Goal: Check status: Check status

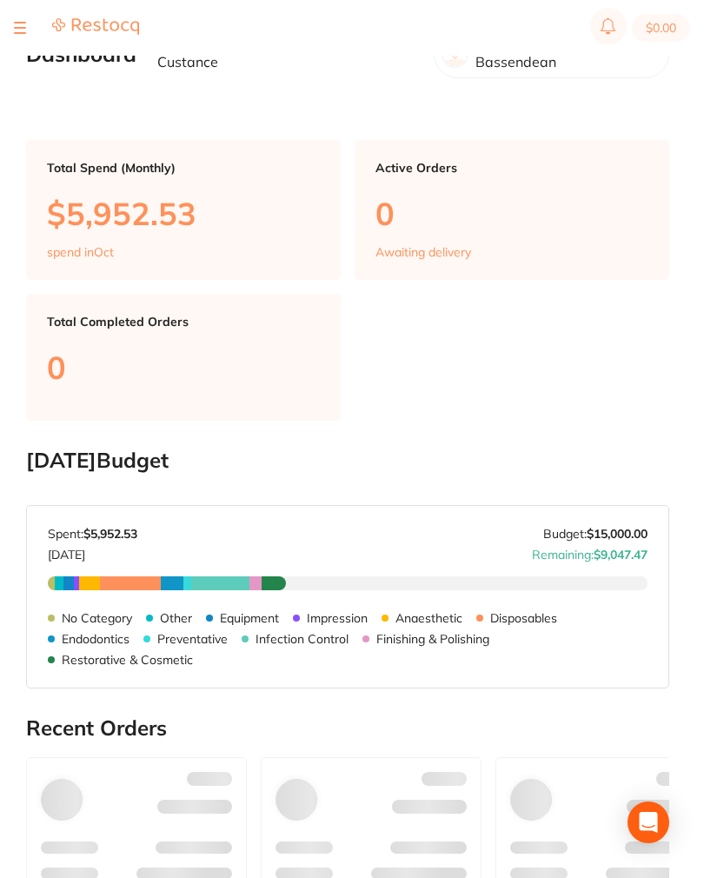
click at [26, 22] on div at bounding box center [76, 27] width 125 height 21
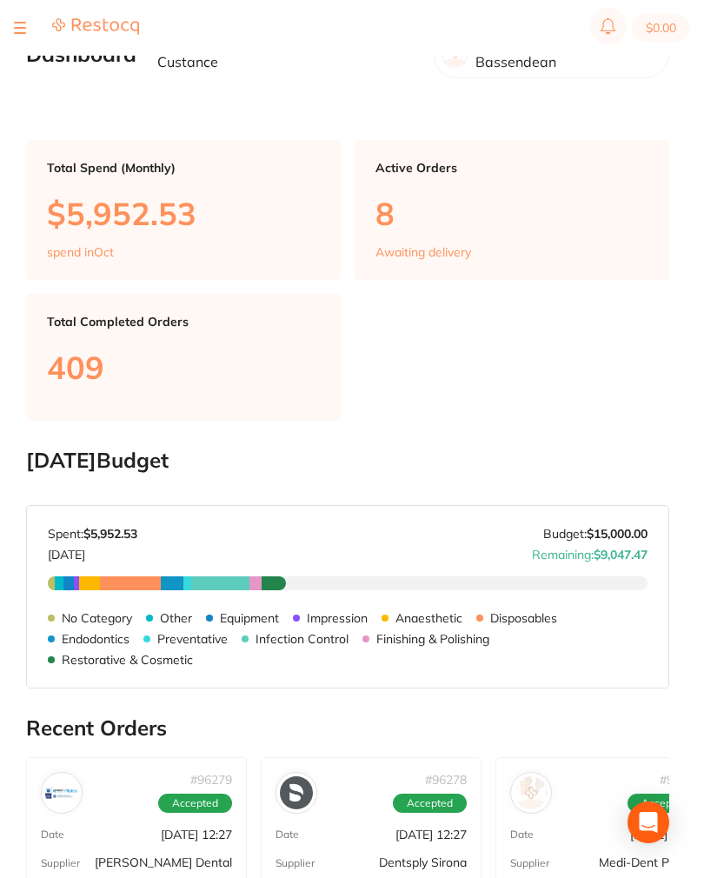
click at [17, 27] on button at bounding box center [20, 28] width 12 height 2
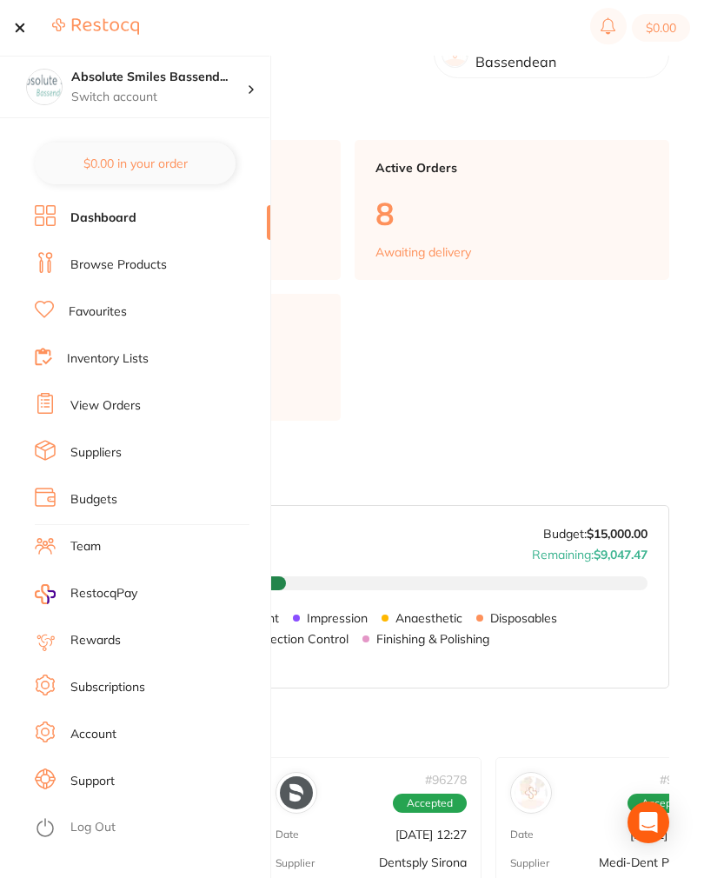
click at [109, 411] on link "View Orders" at bounding box center [105, 405] width 70 height 17
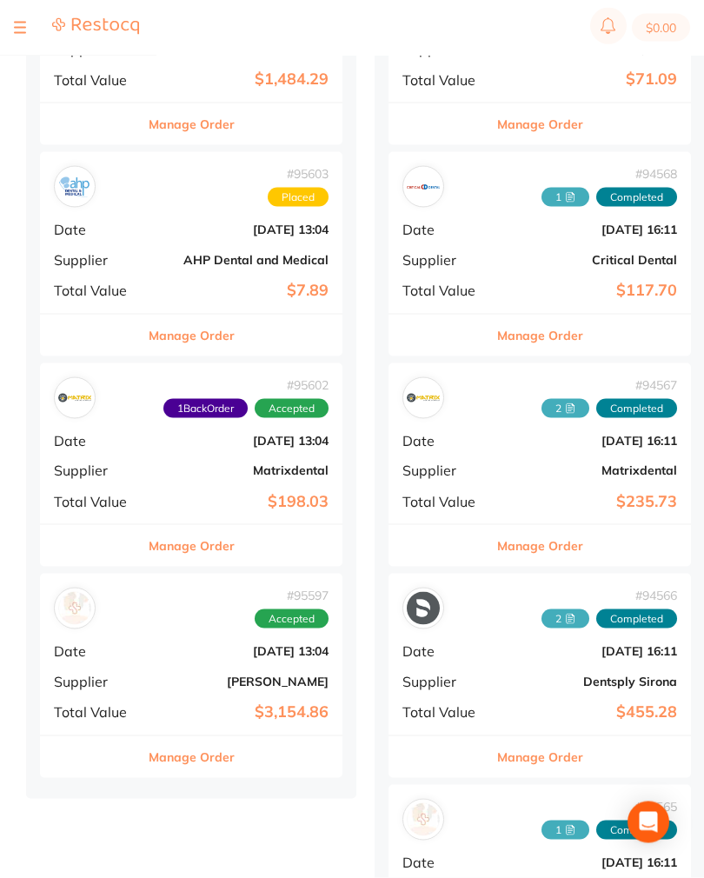
scroll to position [1144, 0]
click at [147, 639] on div "# 95597 Accepted Date [DATE] 13:04 Supplier [PERSON_NAME] Total Value $3,154.86" at bounding box center [191, 653] width 302 height 161
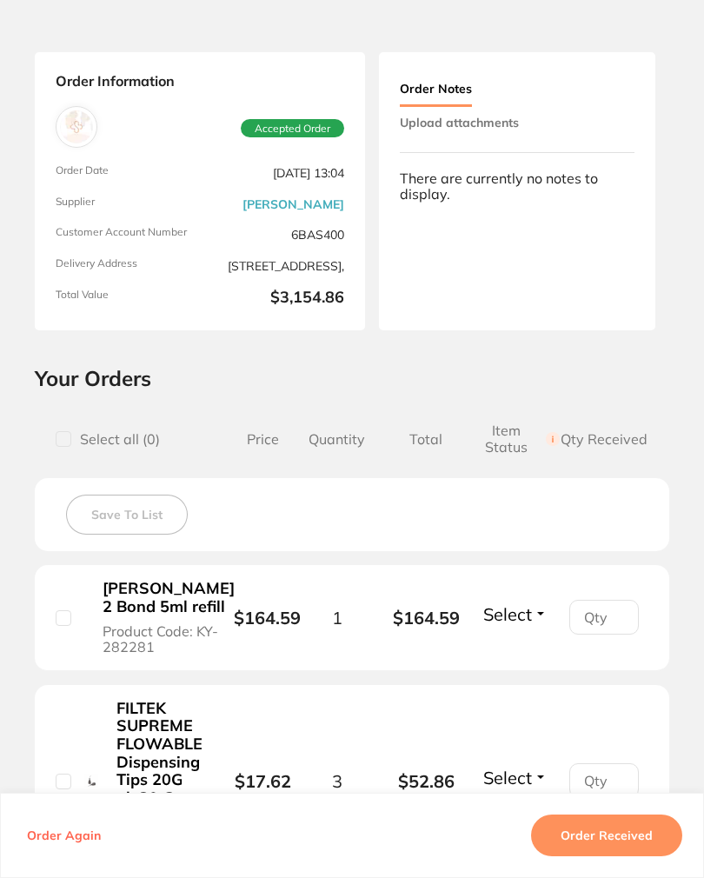
scroll to position [63, 0]
click at [494, 118] on button "Upload attachments" at bounding box center [459, 121] width 119 height 31
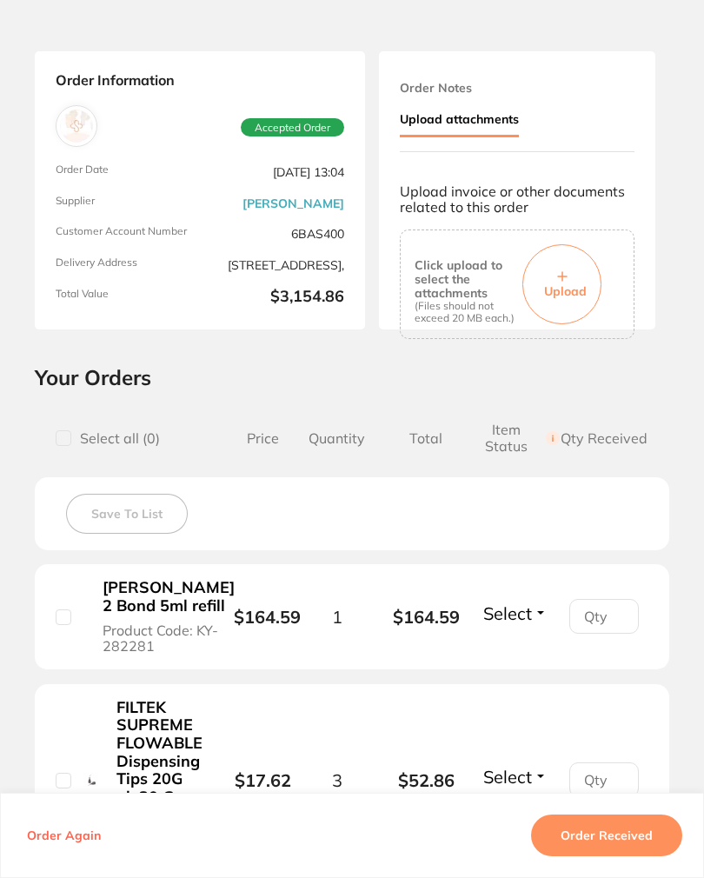
click at [569, 270] on button "Upload" at bounding box center [561, 284] width 79 height 80
click at [575, 268] on button "Upload" at bounding box center [561, 284] width 79 height 80
click at [553, 309] on button "Upload" at bounding box center [561, 284] width 79 height 80
click at [573, 296] on button "Upload" at bounding box center [561, 284] width 79 height 80
click at [586, 283] on span "Upload" at bounding box center [565, 291] width 43 height 16
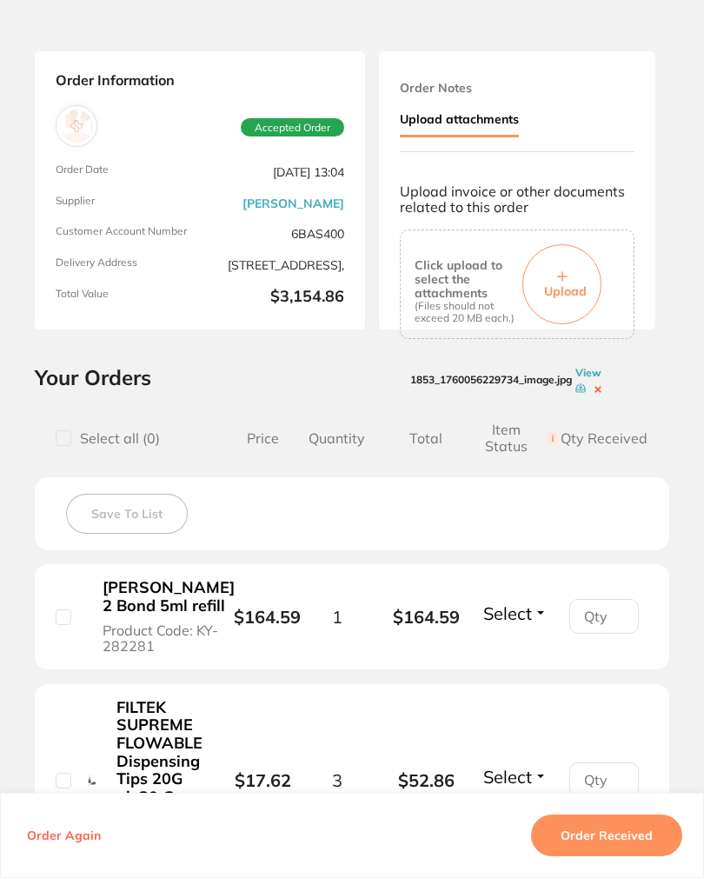
click at [572, 291] on span "Upload" at bounding box center [565, 291] width 43 height 16
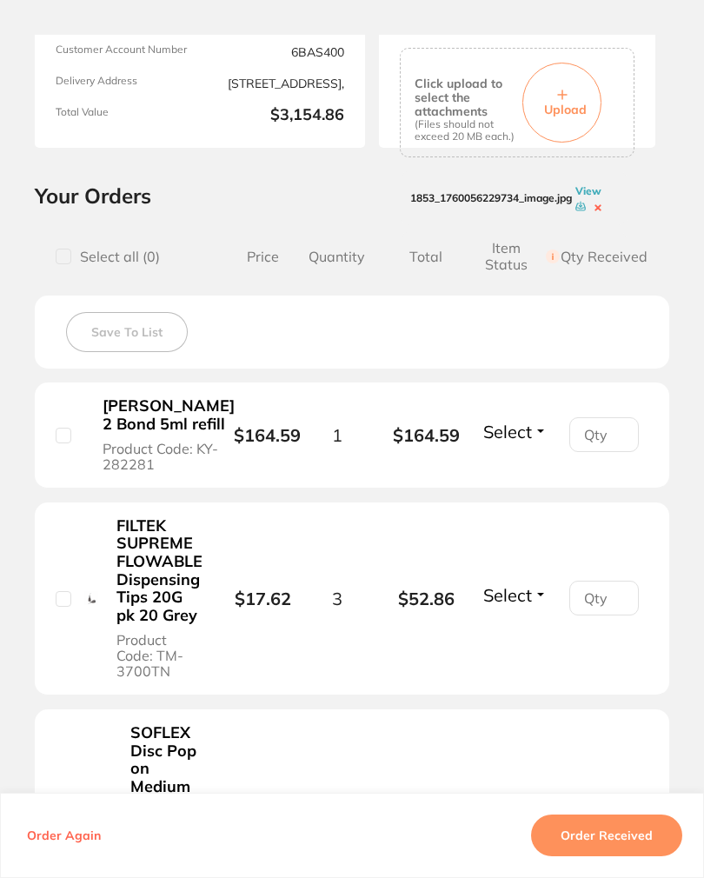
scroll to position [262, 0]
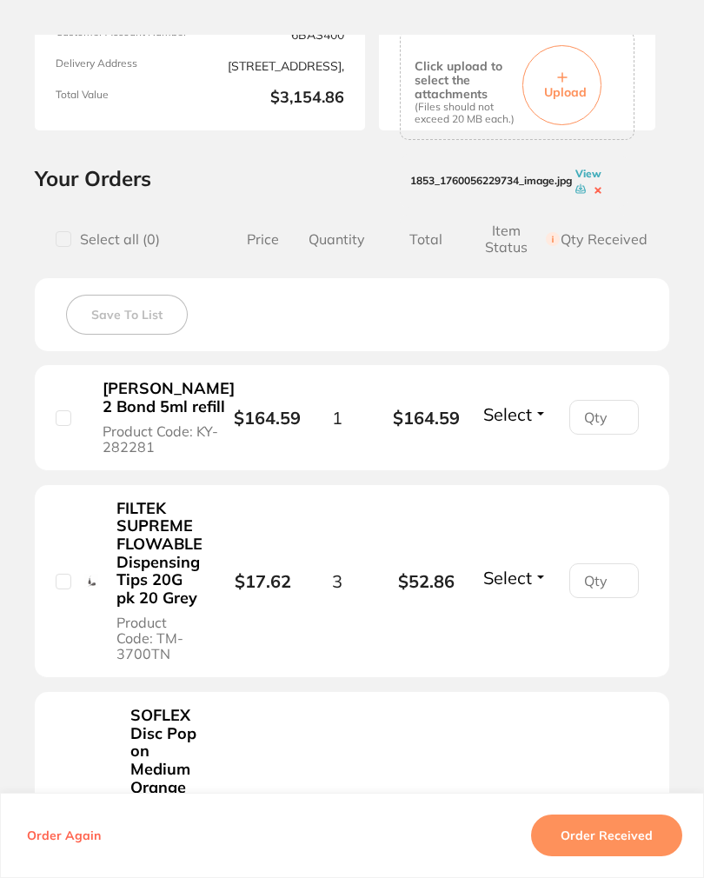
click at [582, 84] on span "Upload" at bounding box center [565, 92] width 43 height 16
click at [584, 76] on button "Upload" at bounding box center [561, 85] width 79 height 80
click at [566, 84] on span "Upload" at bounding box center [565, 92] width 43 height 16
click at [566, 77] on icon at bounding box center [562, 77] width 9 height 9
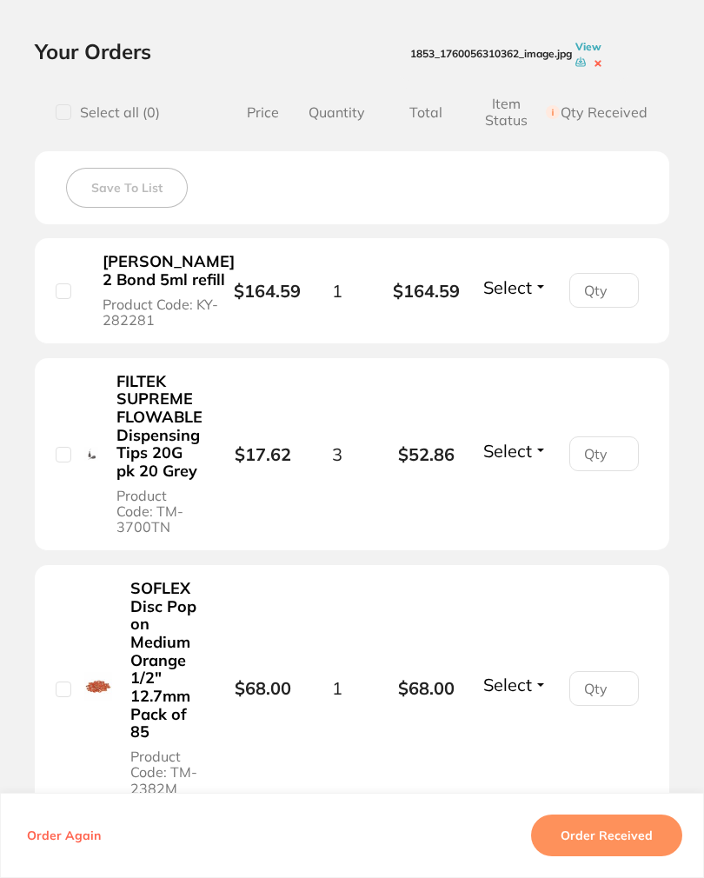
scroll to position [390, 0]
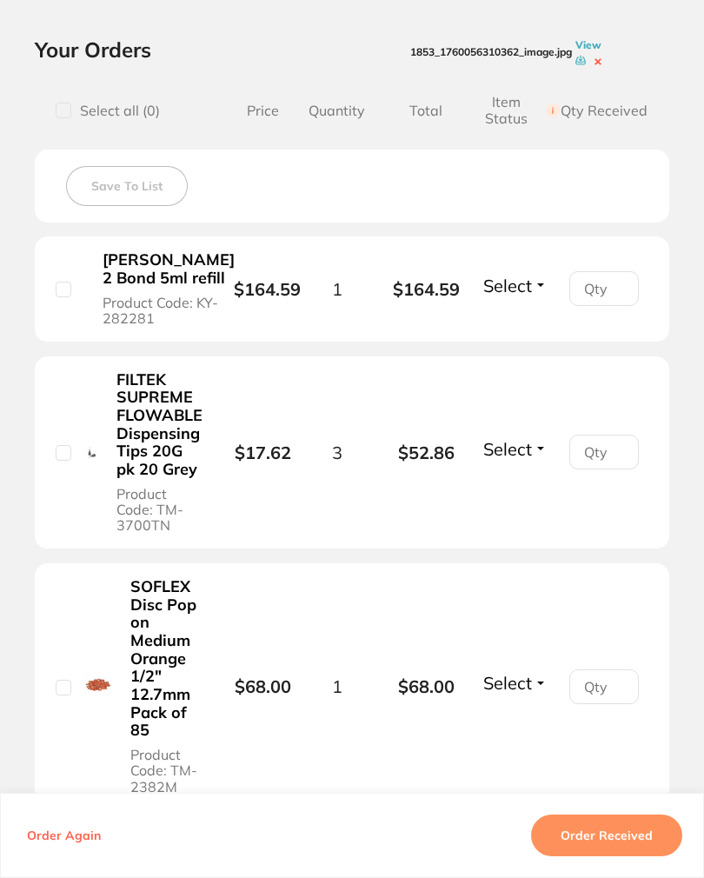
click at [539, 296] on button "Select" at bounding box center [515, 286] width 75 height 22
click at [526, 270] on span "Received" at bounding box center [515, 270] width 44 height 0
click at [526, 460] on span "Select" at bounding box center [507, 449] width 49 height 22
click at [524, 460] on span "Select" at bounding box center [507, 449] width 49 height 22
click at [535, 433] on span "Received" at bounding box center [515, 433] width 44 height 0
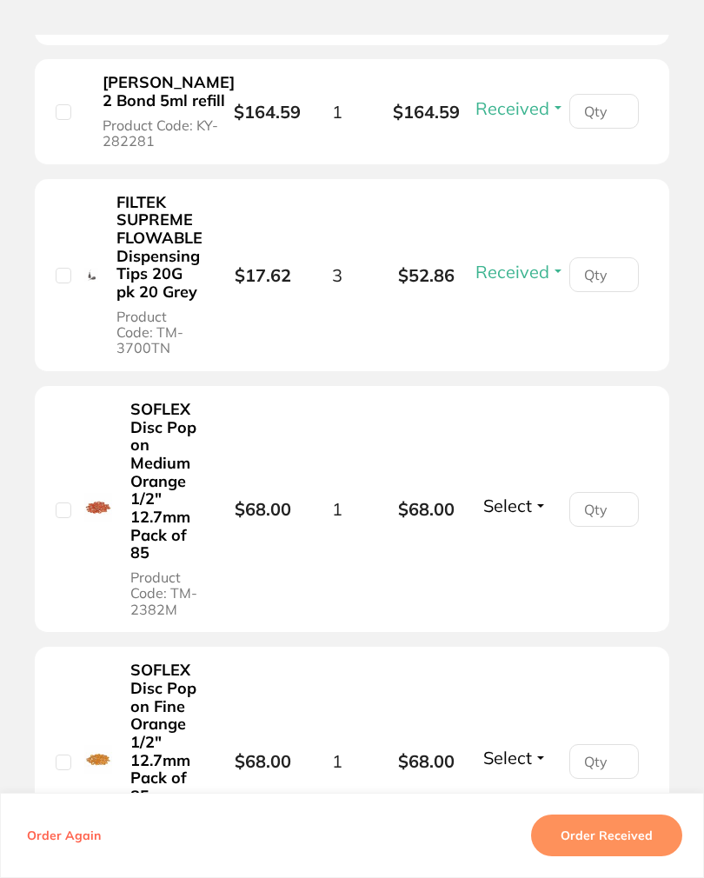
scroll to position [668, 0]
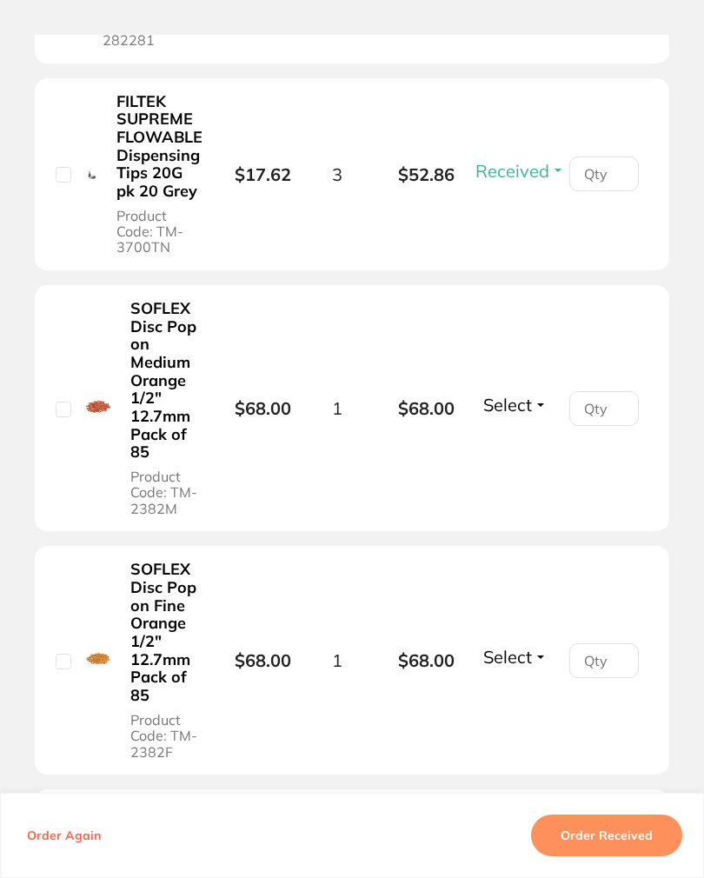
click at [530, 415] on span "Select" at bounding box center [507, 405] width 49 height 22
click at [521, 415] on span "Select" at bounding box center [507, 405] width 49 height 22
click at [529, 389] on span "Received" at bounding box center [515, 389] width 44 height 0
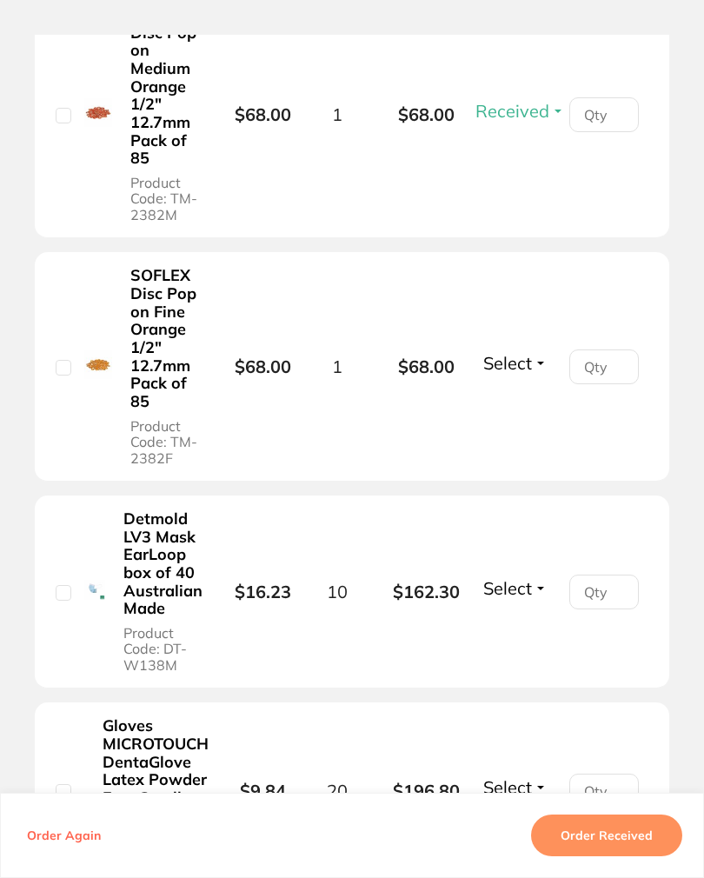
scroll to position [967, 0]
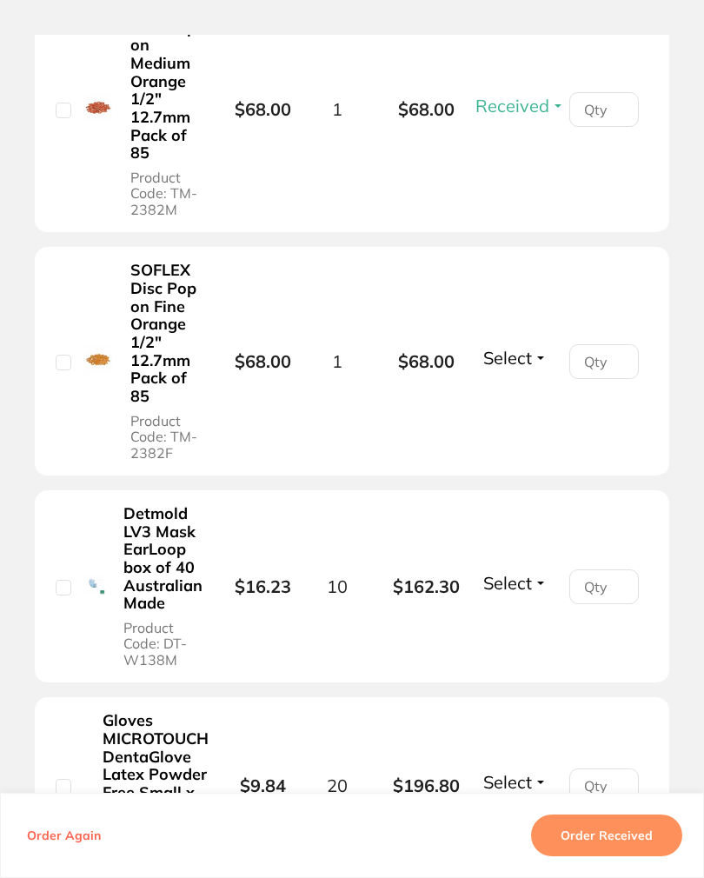
click at [528, 368] on span "Select" at bounding box center [507, 358] width 49 height 22
click at [524, 368] on span "Select" at bounding box center [507, 358] width 49 height 22
click at [527, 342] on span "Received" at bounding box center [515, 342] width 44 height 0
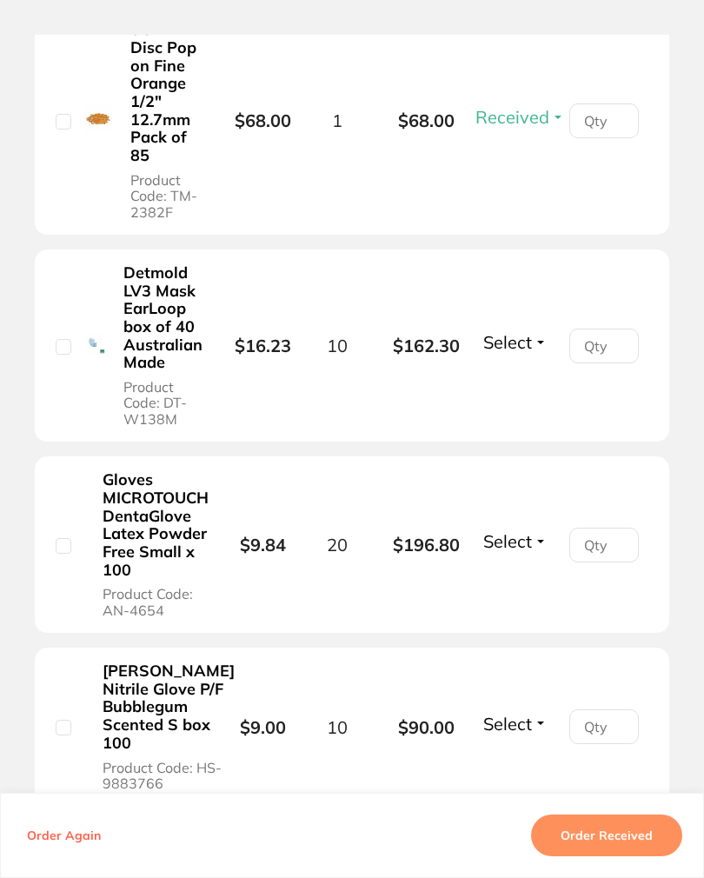
scroll to position [1226, 0]
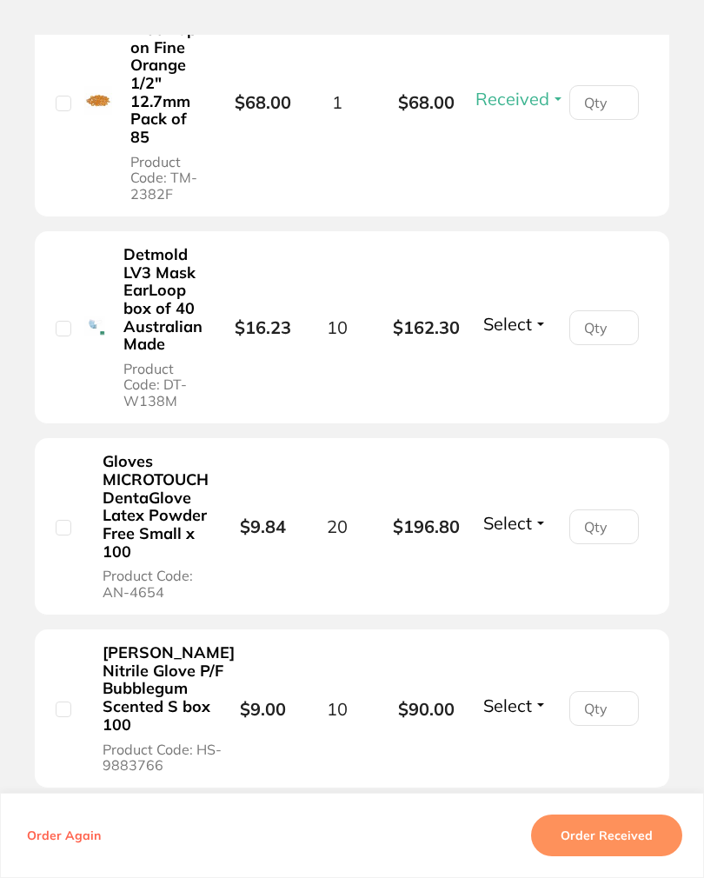
click at [542, 335] on button "Select" at bounding box center [515, 324] width 75 height 22
click at [519, 335] on span "Select" at bounding box center [507, 324] width 49 height 22
click at [521, 308] on ul "Received Back Order" at bounding box center [514, 308] width 67 height 0
click at [527, 308] on span "Received" at bounding box center [515, 308] width 44 height 0
click at [525, 424] on li "Detmold LV3 Mask EarLoop box of 40 Australian Made Product Code: DT-W138M $16.2…" at bounding box center [352, 327] width 634 height 193
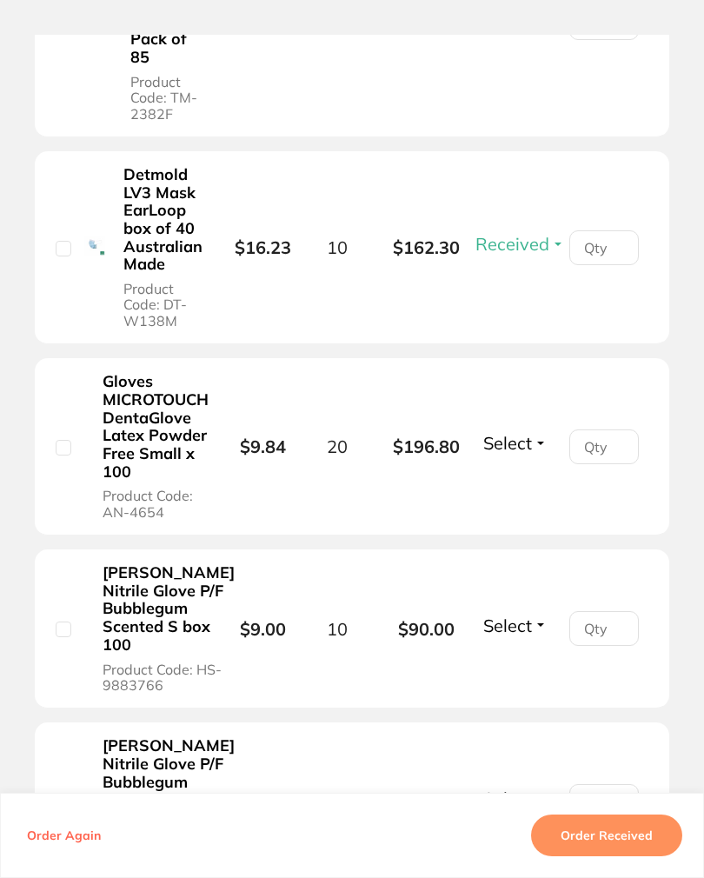
scroll to position [1322, 0]
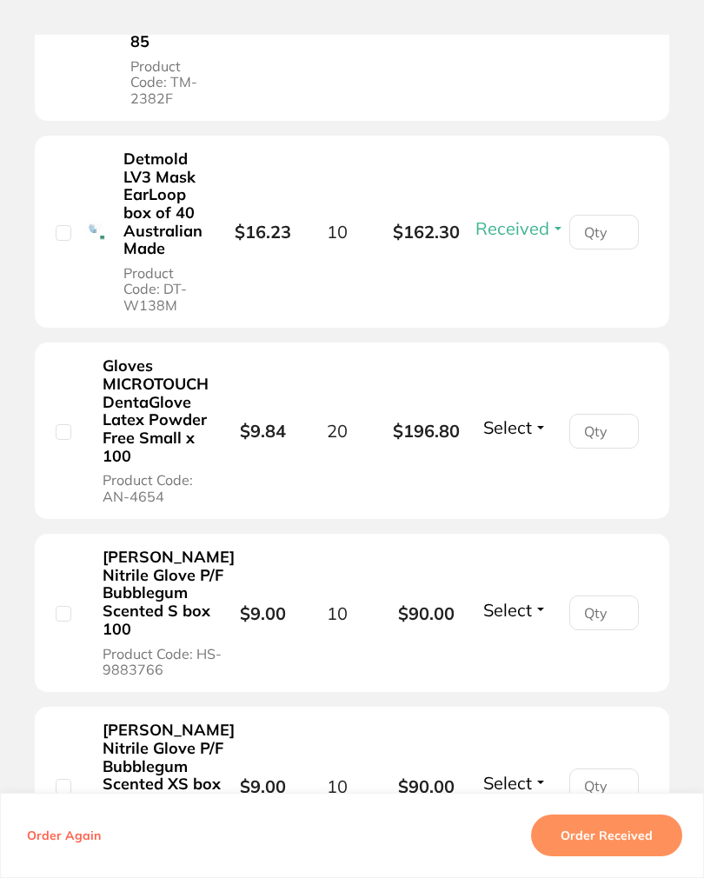
click at [532, 438] on span "Select" at bounding box center [507, 427] width 49 height 22
click at [520, 438] on span "Select" at bounding box center [507, 427] width 49 height 22
click at [521, 438] on span "Select" at bounding box center [507, 427] width 49 height 22
click at [531, 412] on span "Received" at bounding box center [515, 412] width 44 height 0
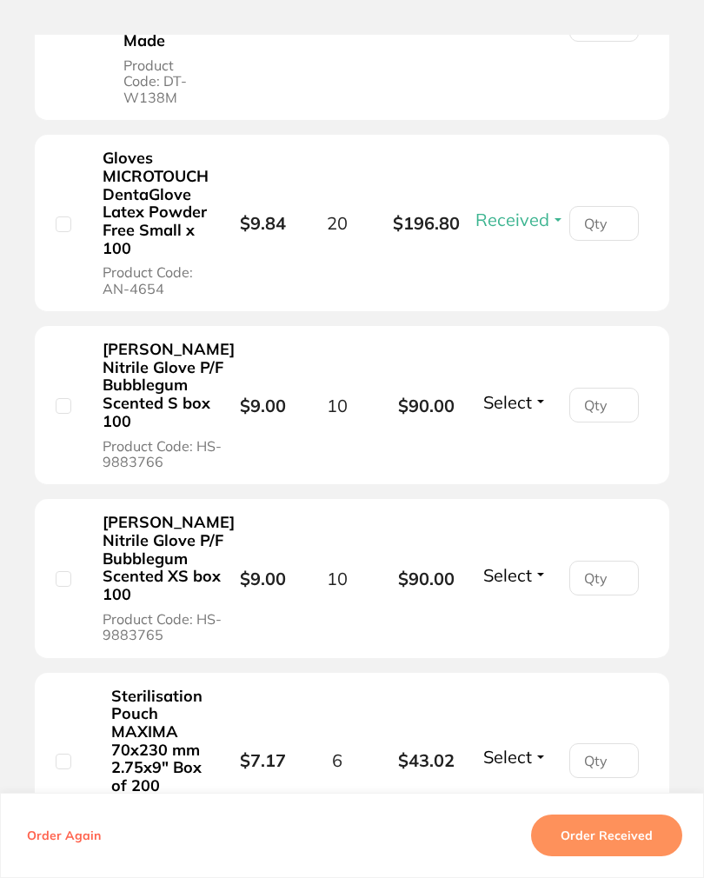
scroll to position [1532, 0]
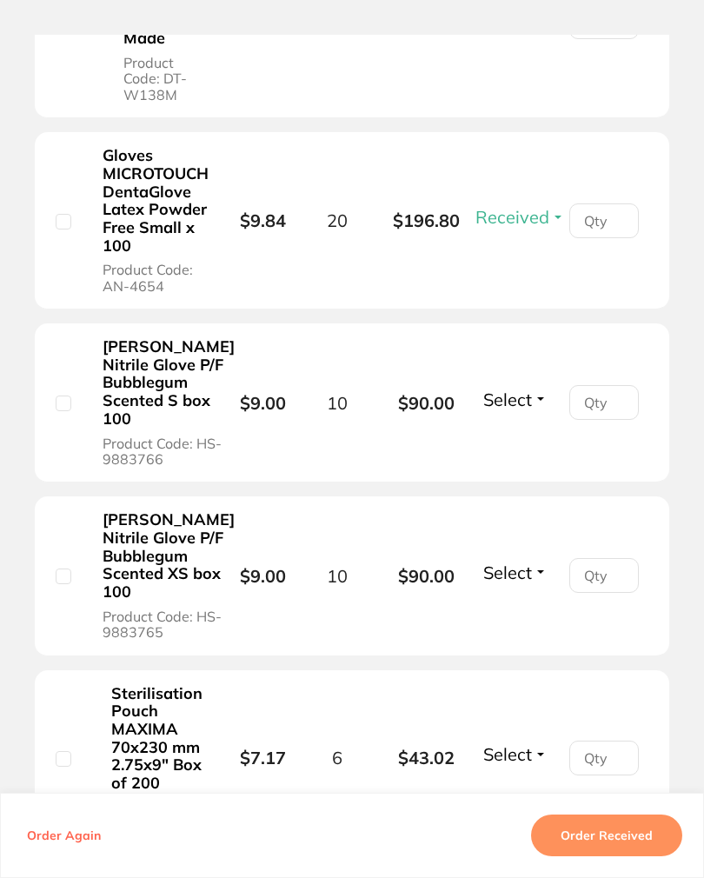
click at [509, 410] on span "Select" at bounding box center [507, 399] width 49 height 22
click at [514, 410] on span "Select" at bounding box center [507, 399] width 49 height 22
click at [529, 383] on span "Received" at bounding box center [515, 383] width 44 height 0
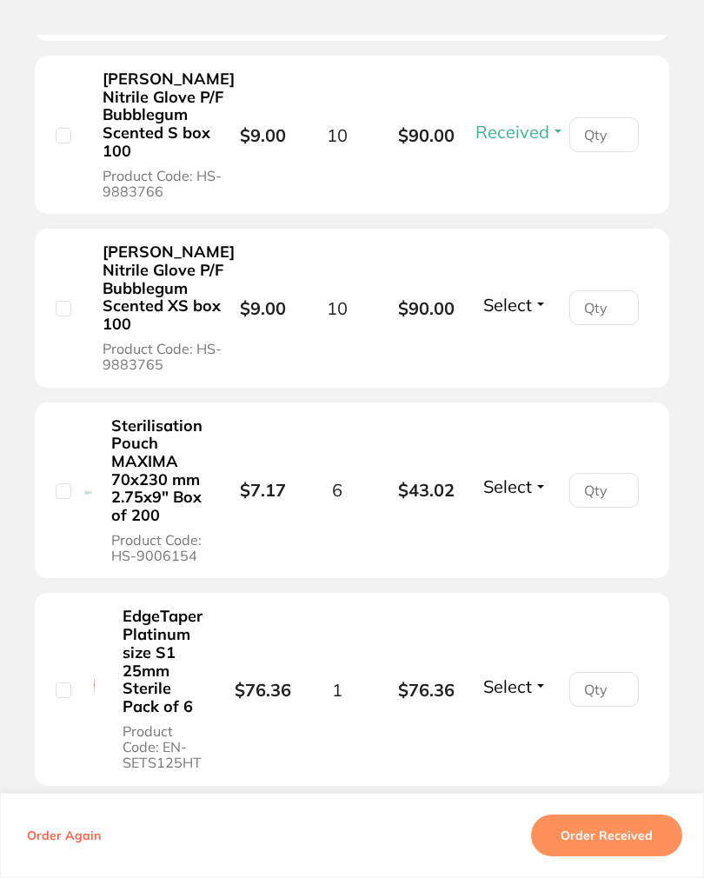
scroll to position [1803, 0]
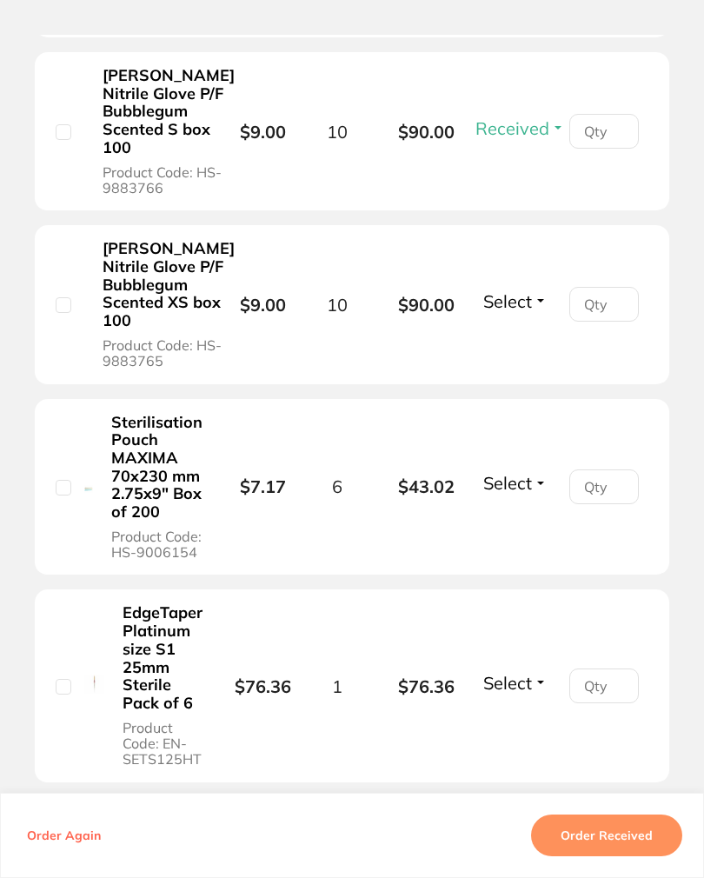
click at [538, 312] on button "Select" at bounding box center [515, 301] width 75 height 22
click at [532, 312] on span "Select" at bounding box center [507, 301] width 49 height 22
click at [534, 286] on span "Received" at bounding box center [515, 286] width 44 height 0
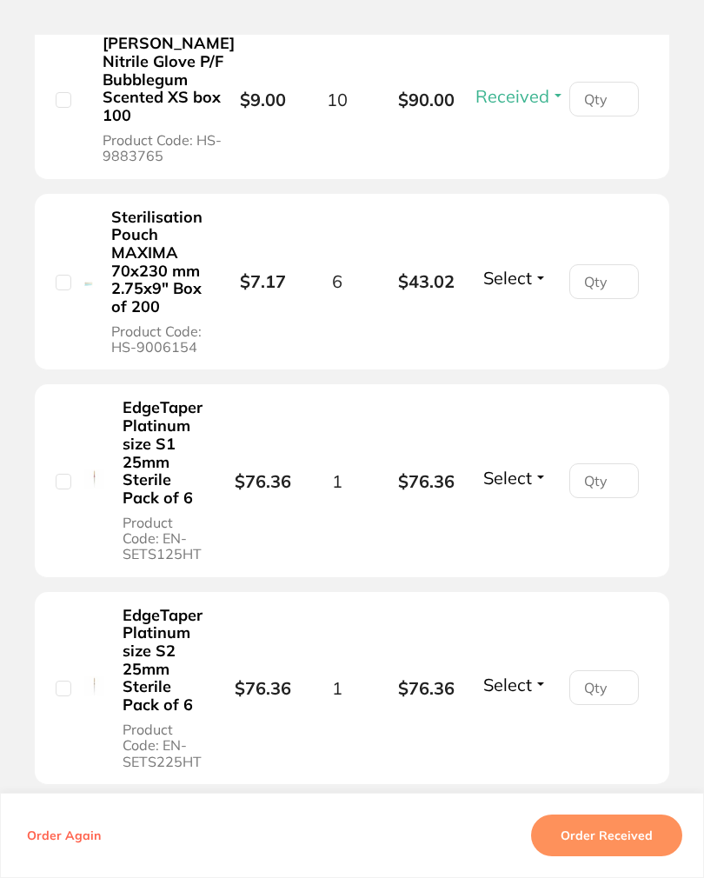
scroll to position [2009, 0]
click at [524, 288] on span "Select" at bounding box center [507, 277] width 49 height 22
click at [528, 288] on span "Select" at bounding box center [507, 277] width 49 height 22
click at [527, 288] on span "Select" at bounding box center [507, 277] width 49 height 22
click at [530, 288] on span "Select" at bounding box center [507, 277] width 49 height 22
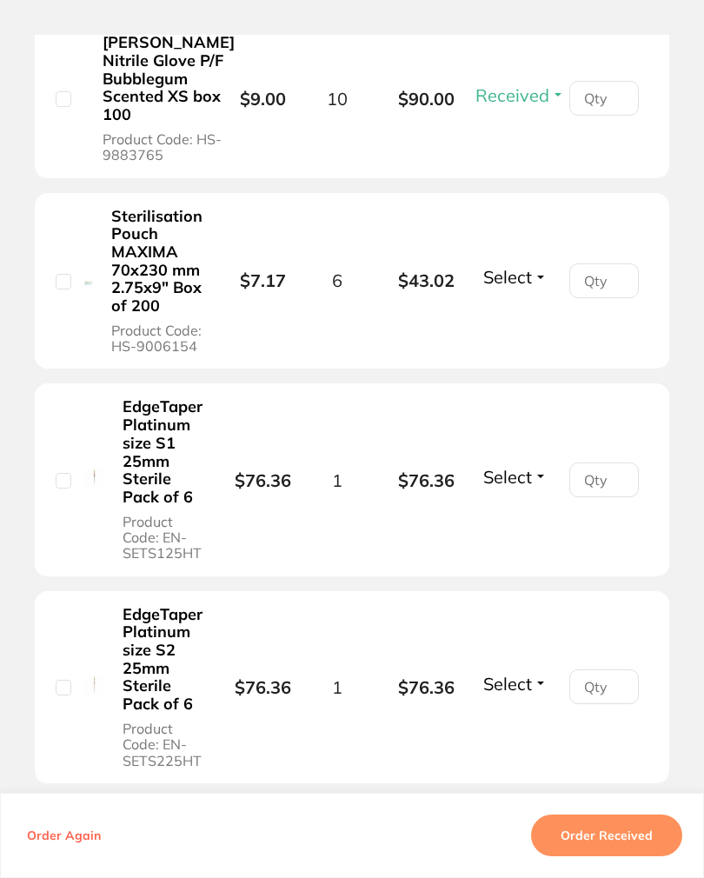
click at [531, 262] on span "Received" at bounding box center [515, 262] width 44 height 0
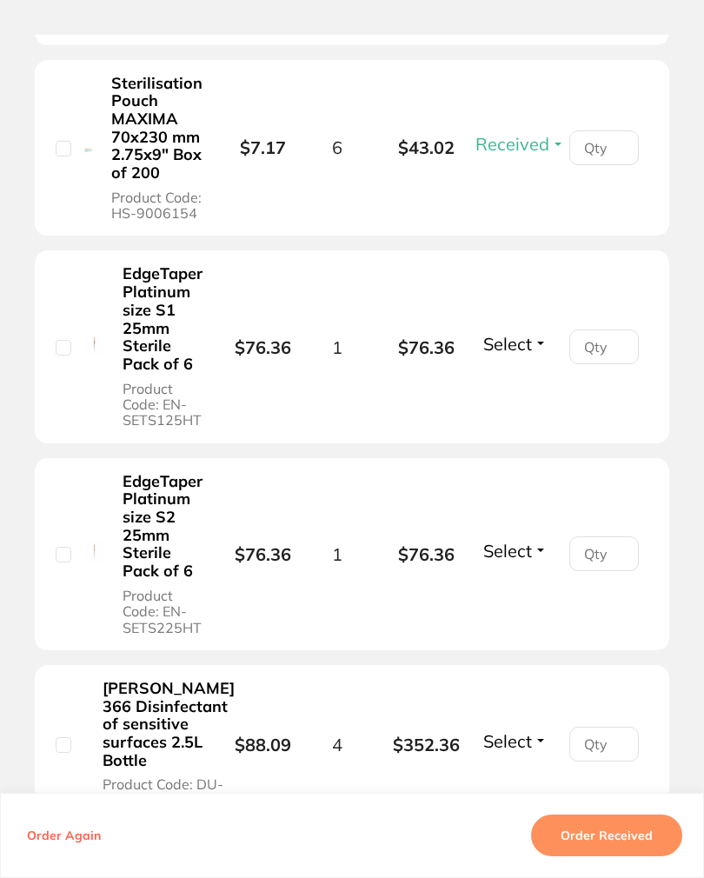
scroll to position [2141, 0]
click at [528, 355] on span "Select" at bounding box center [507, 345] width 49 height 22
click at [532, 355] on span "Select" at bounding box center [507, 345] width 49 height 22
click at [535, 328] on span "Received" at bounding box center [515, 328] width 44 height 0
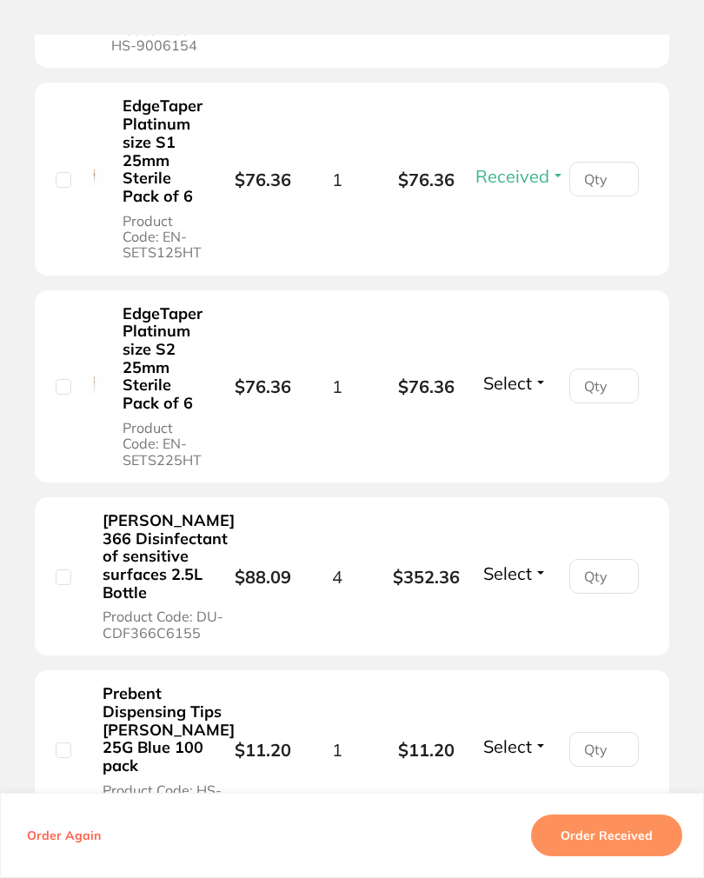
scroll to position [2327, 0]
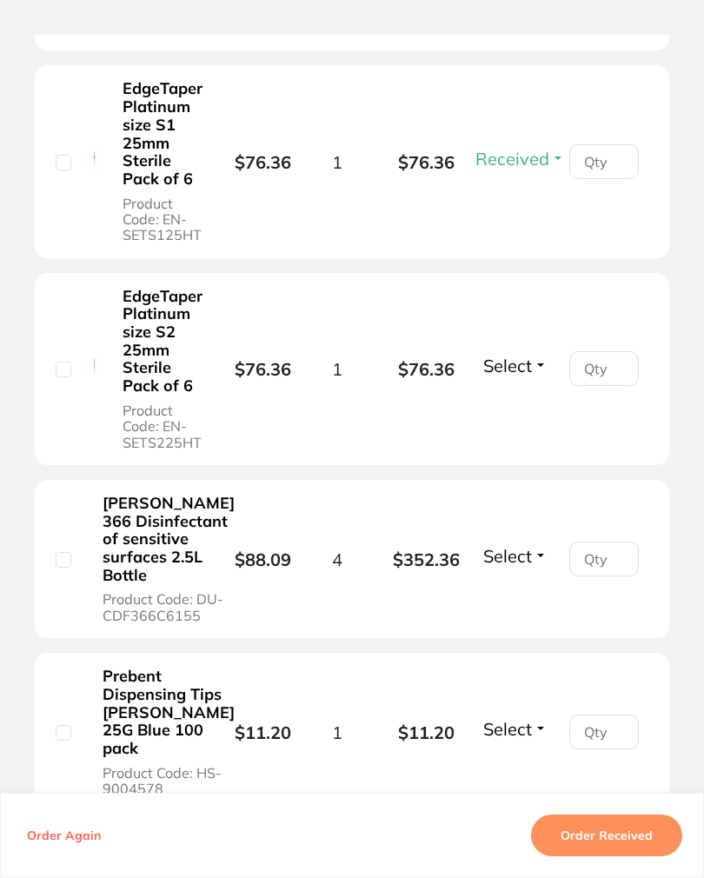
click at [520, 376] on span "Select" at bounding box center [507, 365] width 49 height 22
click at [521, 376] on span "Select" at bounding box center [507, 365] width 49 height 22
click at [526, 350] on span "Received" at bounding box center [515, 350] width 44 height 0
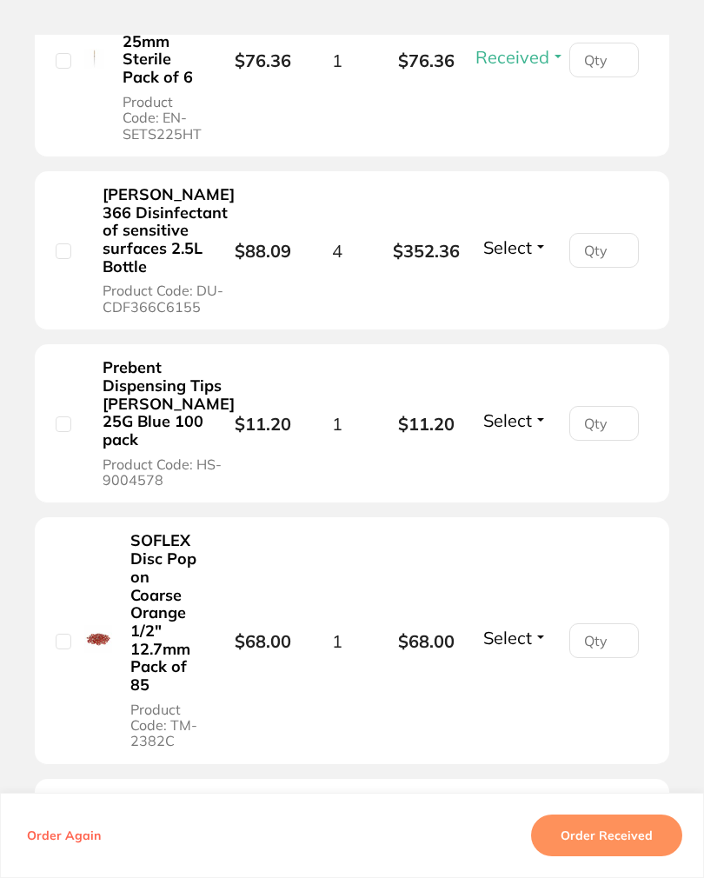
scroll to position [2637, 0]
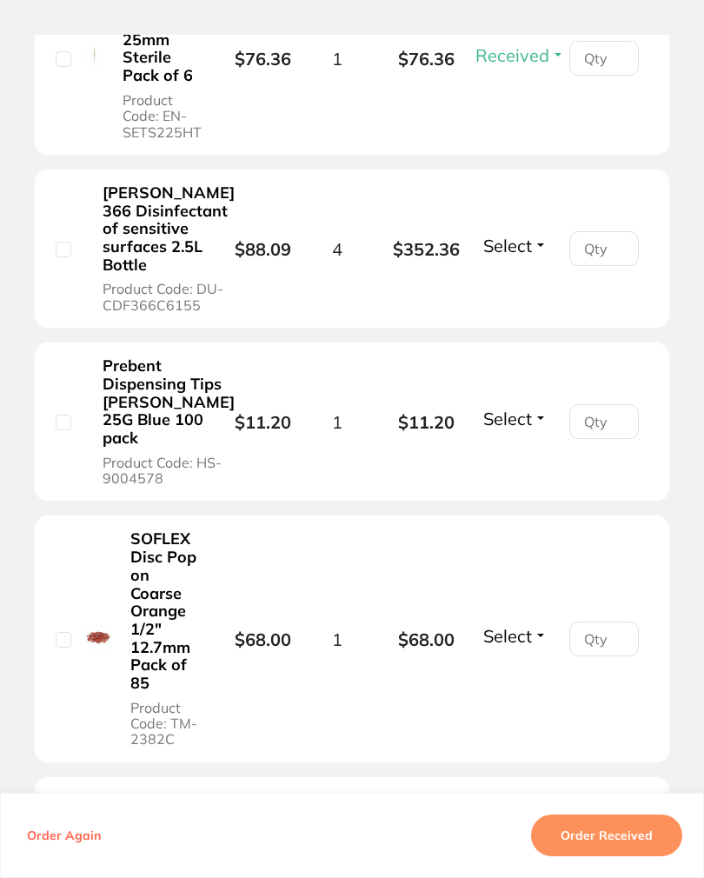
click at [523, 429] on span "Select" at bounding box center [507, 418] width 49 height 22
click at [528, 429] on span "Select" at bounding box center [507, 418] width 49 height 22
click at [522, 403] on span "Received" at bounding box center [515, 403] width 44 height 0
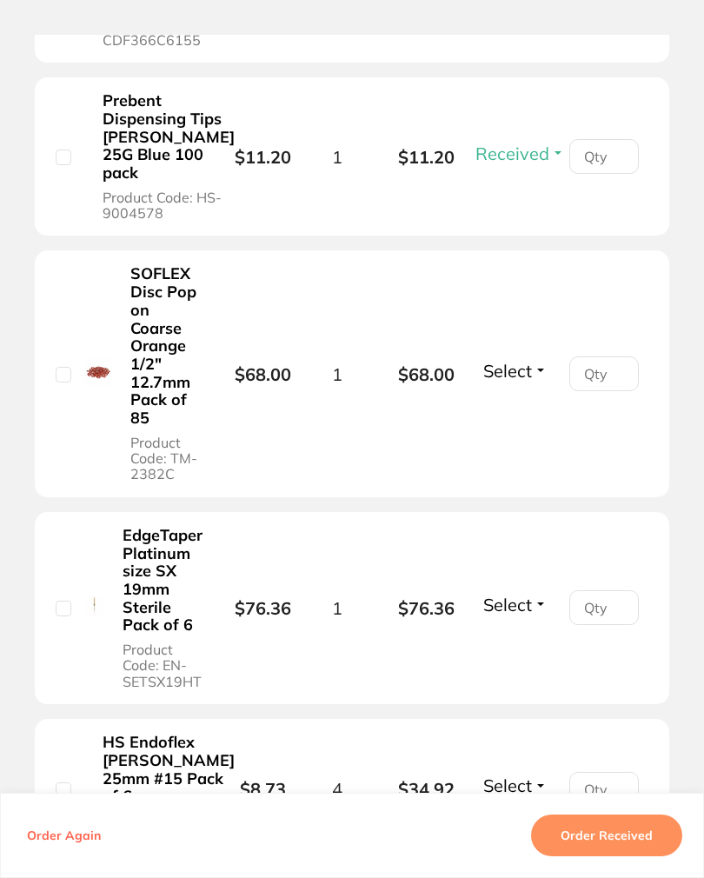
scroll to position [2902, 0]
click at [529, 381] on span "Select" at bounding box center [507, 371] width 49 height 22
click at [530, 381] on span "Select" at bounding box center [507, 371] width 49 height 22
click at [527, 354] on span "Received" at bounding box center [515, 354] width 44 height 0
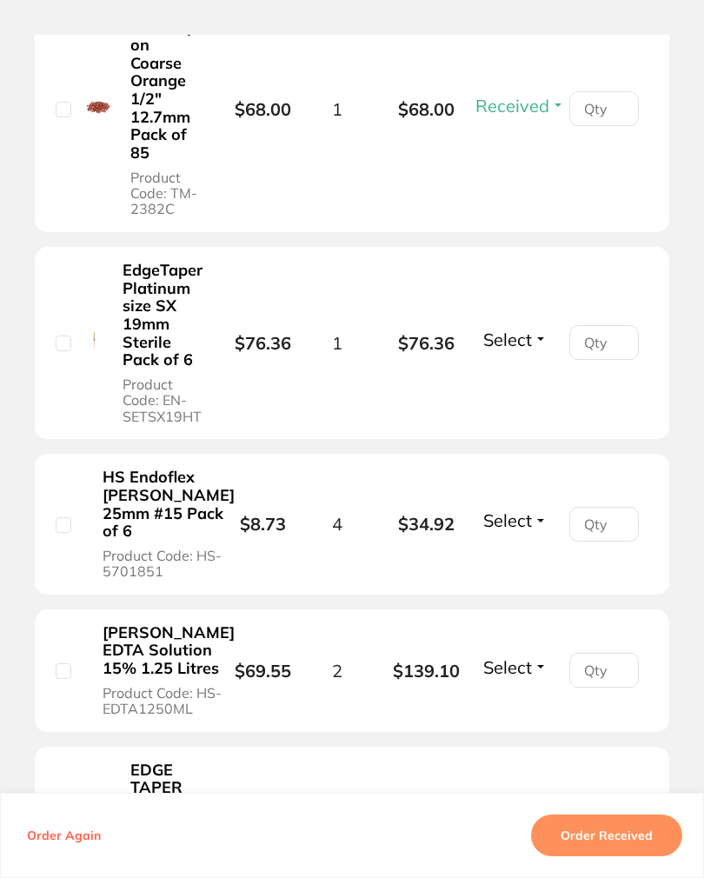
scroll to position [3176, 0]
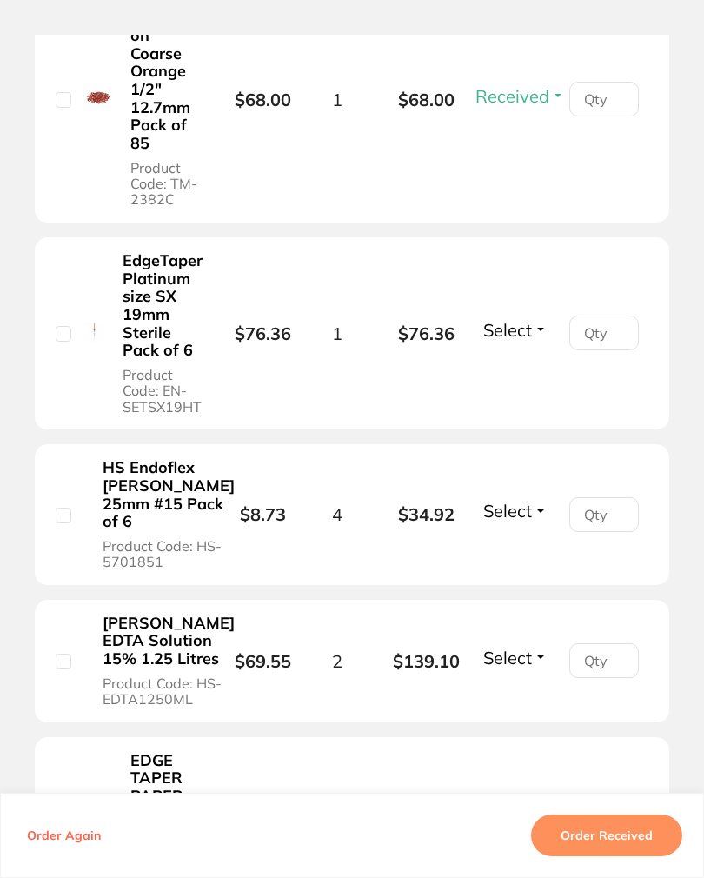
click at [517, 341] on span "Select" at bounding box center [507, 330] width 49 height 22
click at [528, 341] on span "Select" at bounding box center [507, 330] width 49 height 22
click at [528, 315] on span "Received" at bounding box center [515, 315] width 44 height 0
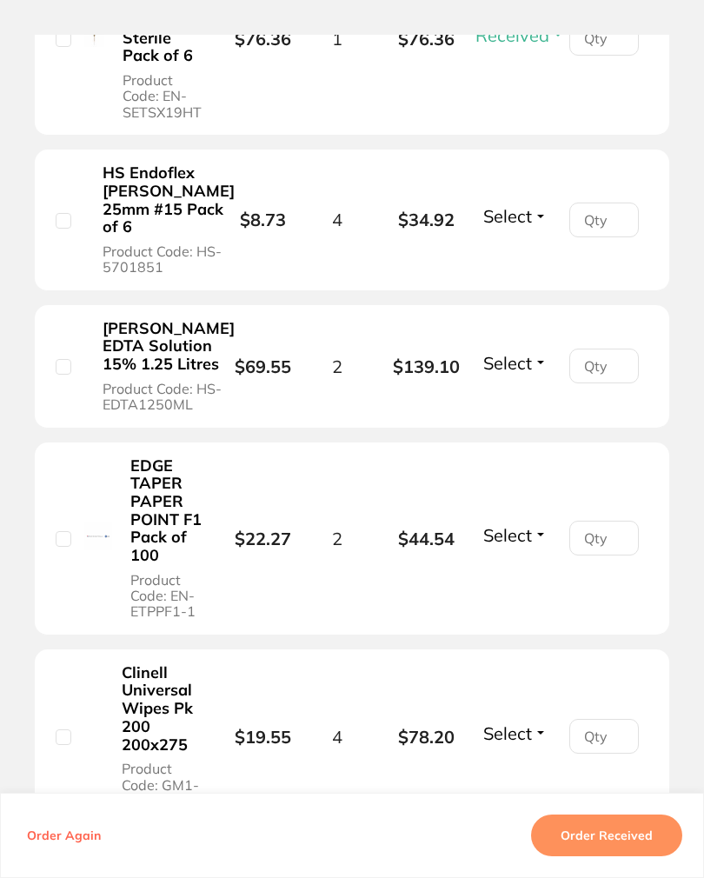
scroll to position [3510, 0]
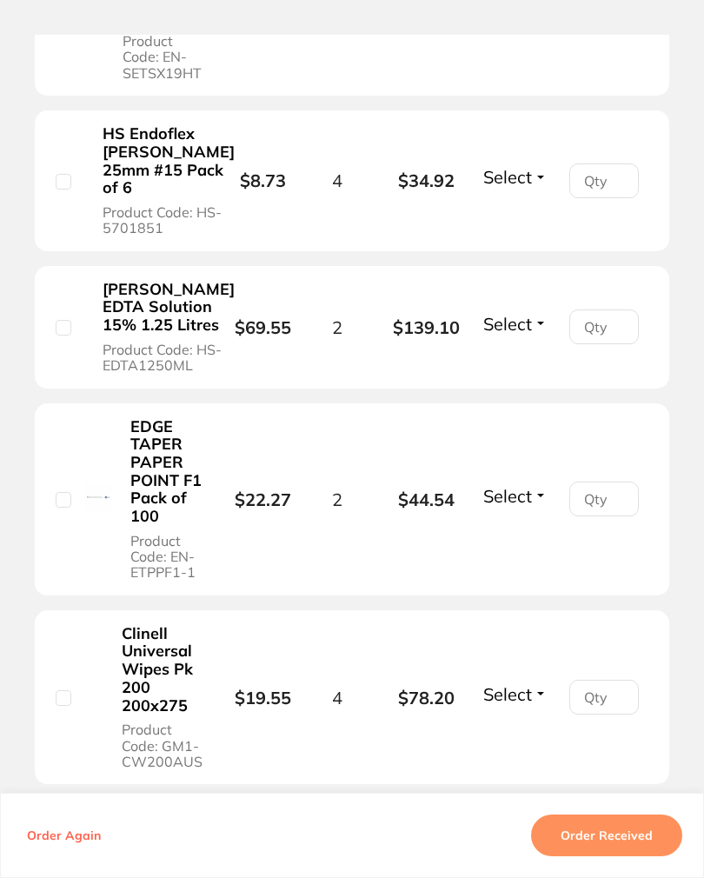
click at [527, 188] on span "Select" at bounding box center [507, 177] width 49 height 22
click at [526, 162] on span "Received" at bounding box center [515, 162] width 44 height 0
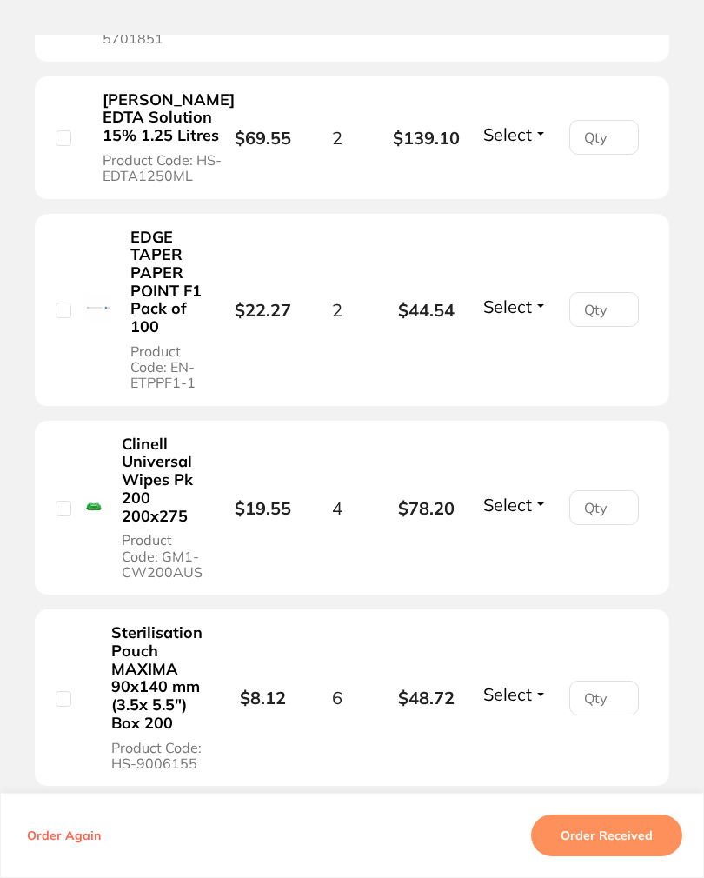
scroll to position [3705, 0]
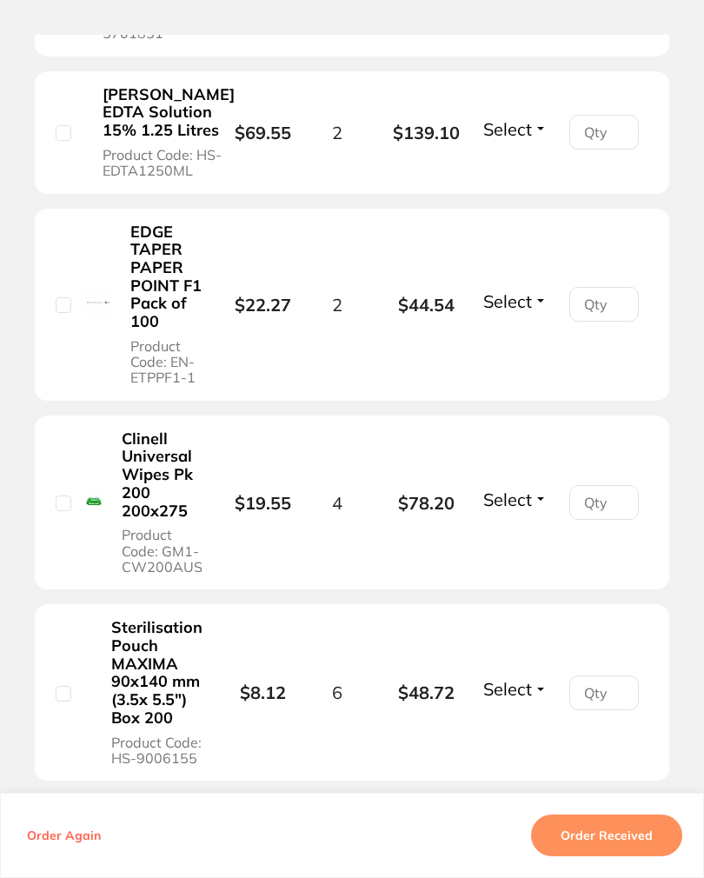
click at [519, 140] on span "Select" at bounding box center [507, 129] width 49 height 22
click at [525, 140] on span "Select" at bounding box center [507, 129] width 49 height 22
click at [534, 113] on span "Received" at bounding box center [515, 113] width 44 height 0
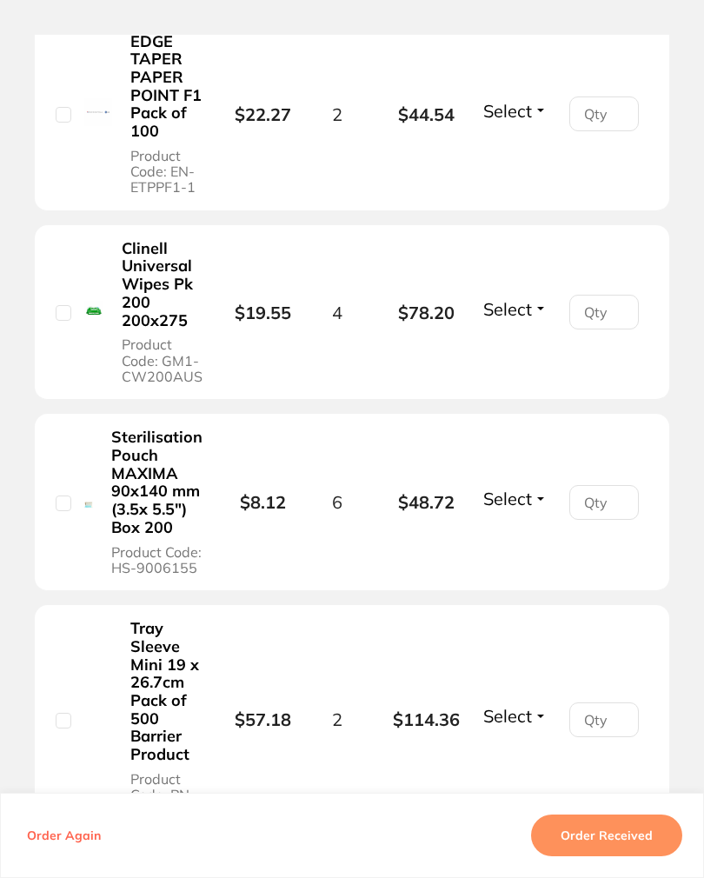
scroll to position [3899, 0]
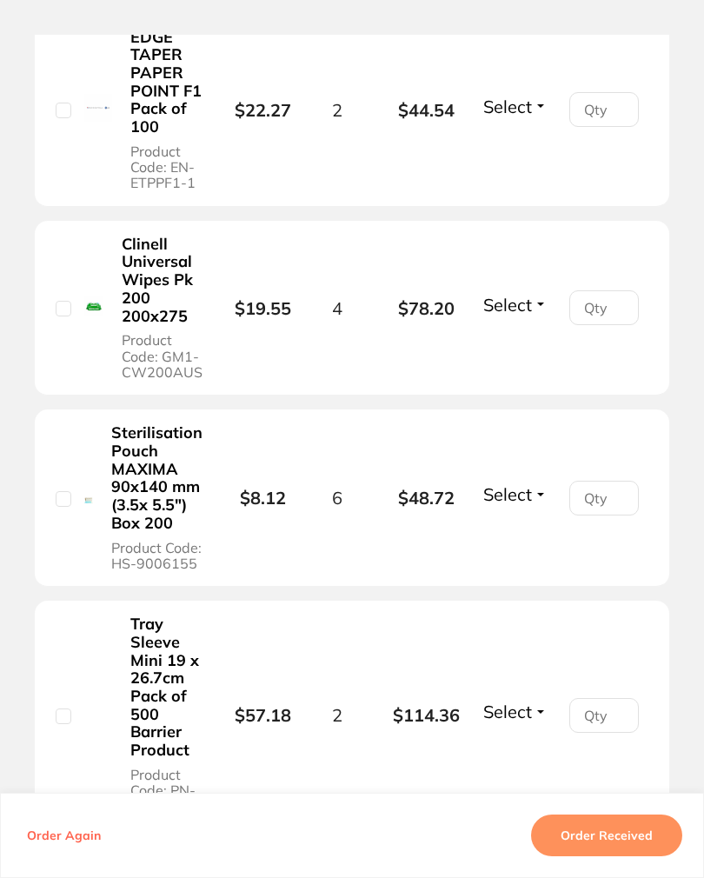
click at [510, 117] on span "Select" at bounding box center [507, 107] width 49 height 22
click at [522, 117] on span "Select" at bounding box center [507, 107] width 49 height 22
click at [524, 90] on span "Received" at bounding box center [515, 90] width 44 height 0
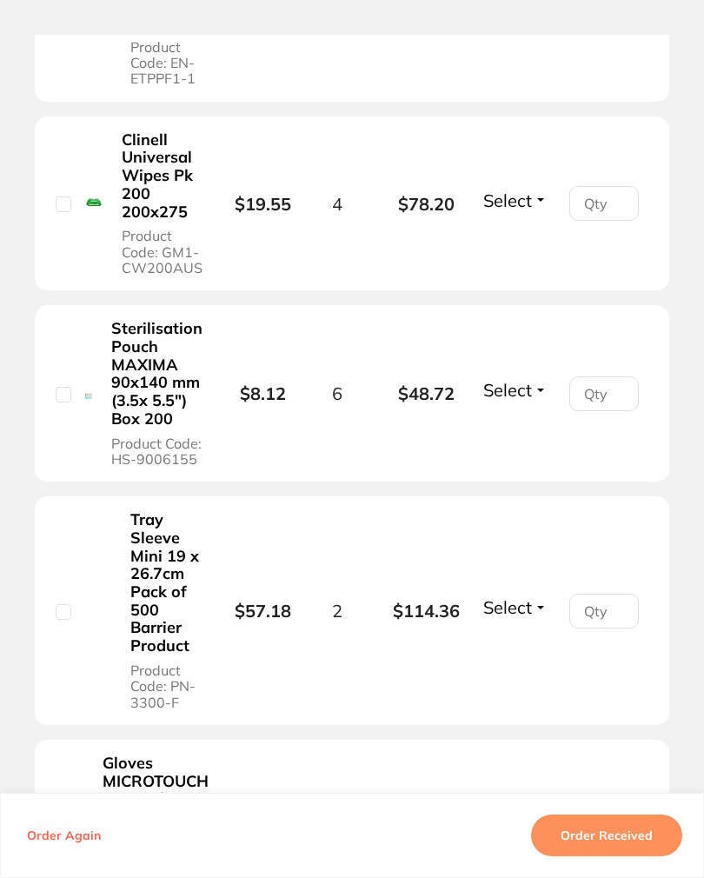
scroll to position [4011, 0]
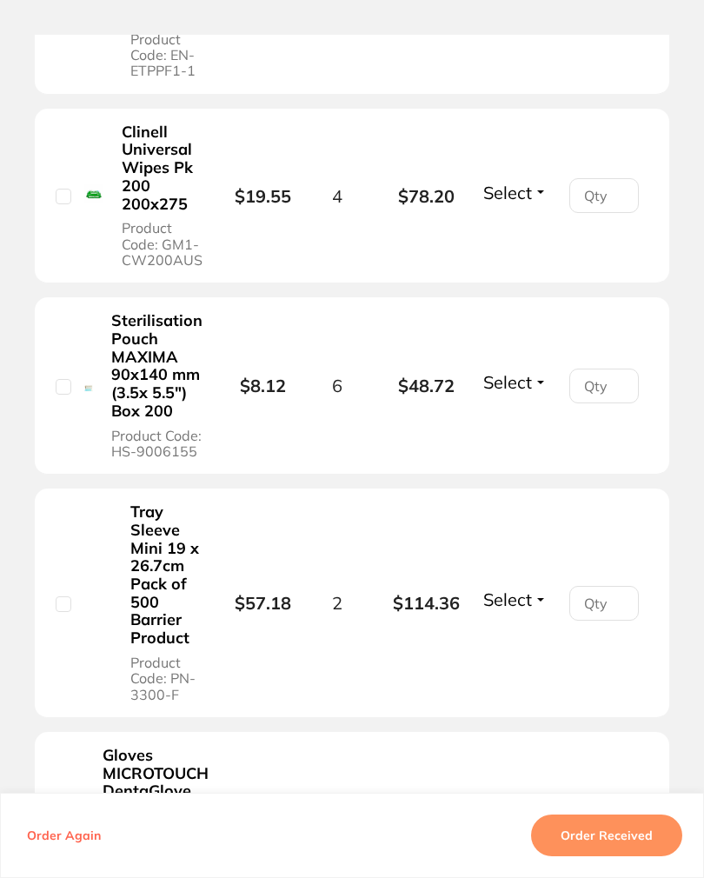
click at [521, 203] on span "Select" at bounding box center [507, 193] width 49 height 22
click at [530, 203] on span "Select" at bounding box center [507, 193] width 49 height 22
click at [534, 176] on span "Received" at bounding box center [515, 176] width 44 height 0
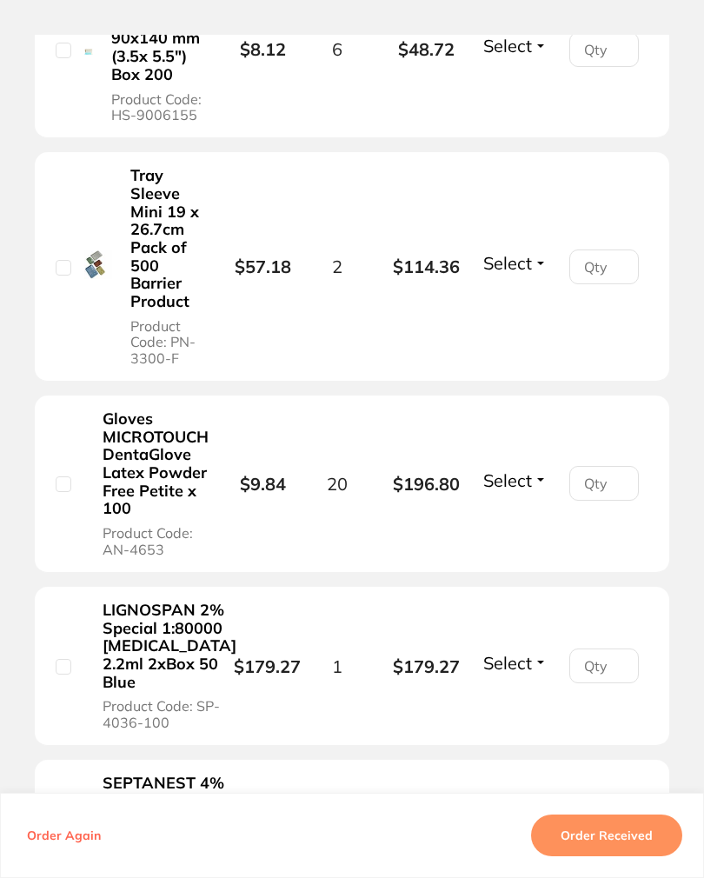
scroll to position [4349, 0]
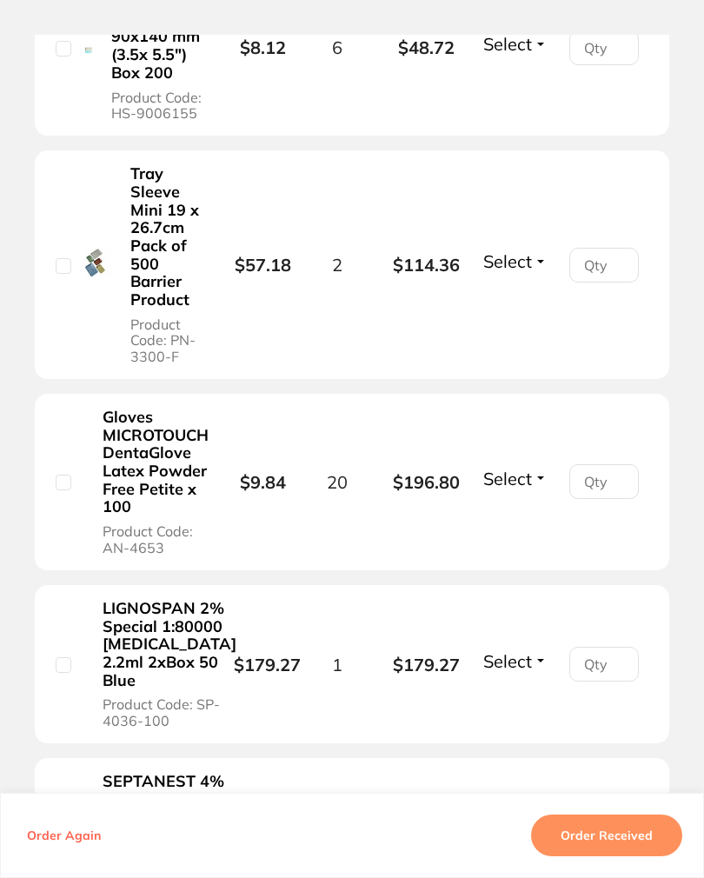
click at [532, 55] on span "Select" at bounding box center [507, 44] width 49 height 22
click at [527, 55] on span "Select" at bounding box center [507, 44] width 49 height 22
click at [534, 29] on span "Received" at bounding box center [515, 29] width 44 height 0
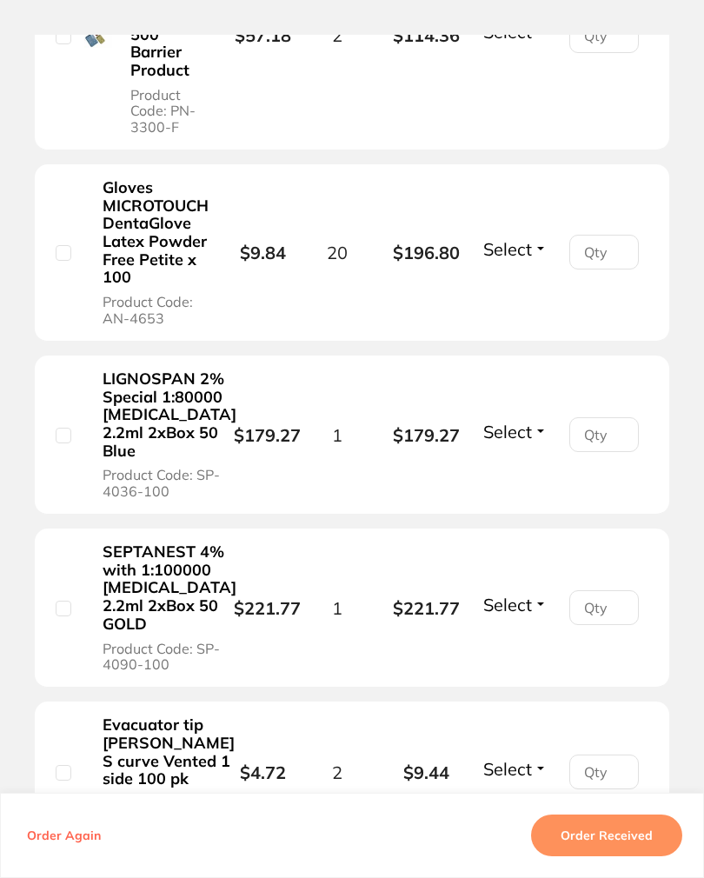
scroll to position [4581, 0]
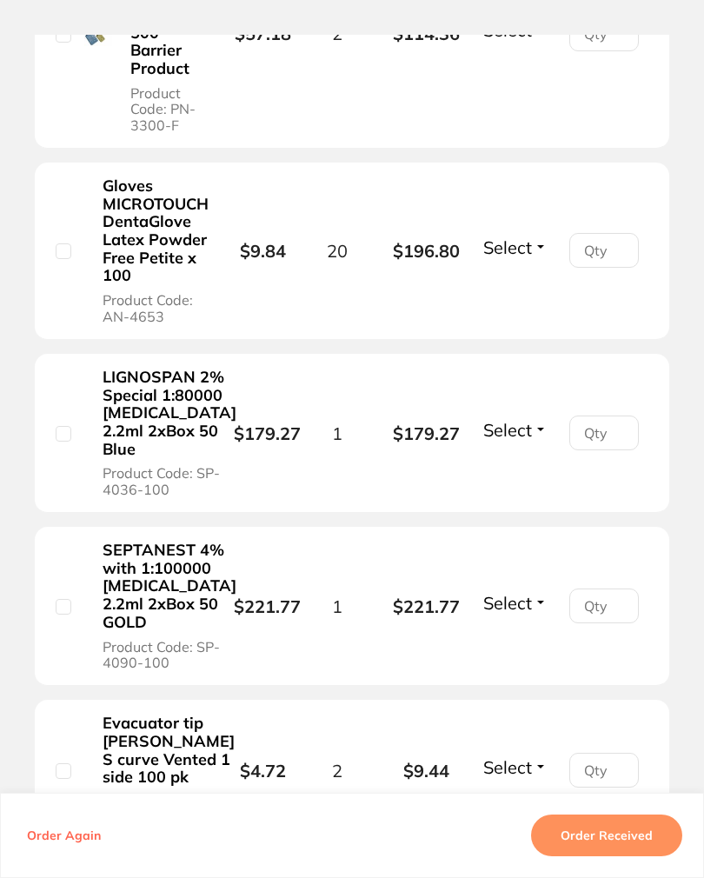
click at [522, 258] on span "Select" at bounding box center [507, 247] width 49 height 22
click at [525, 258] on span "Select" at bounding box center [507, 247] width 49 height 22
click at [523, 232] on span "Received" at bounding box center [515, 232] width 44 height 0
click at [526, 41] on span "Select" at bounding box center [507, 30] width 49 height 22
click at [528, 41] on span "Select" at bounding box center [507, 30] width 49 height 22
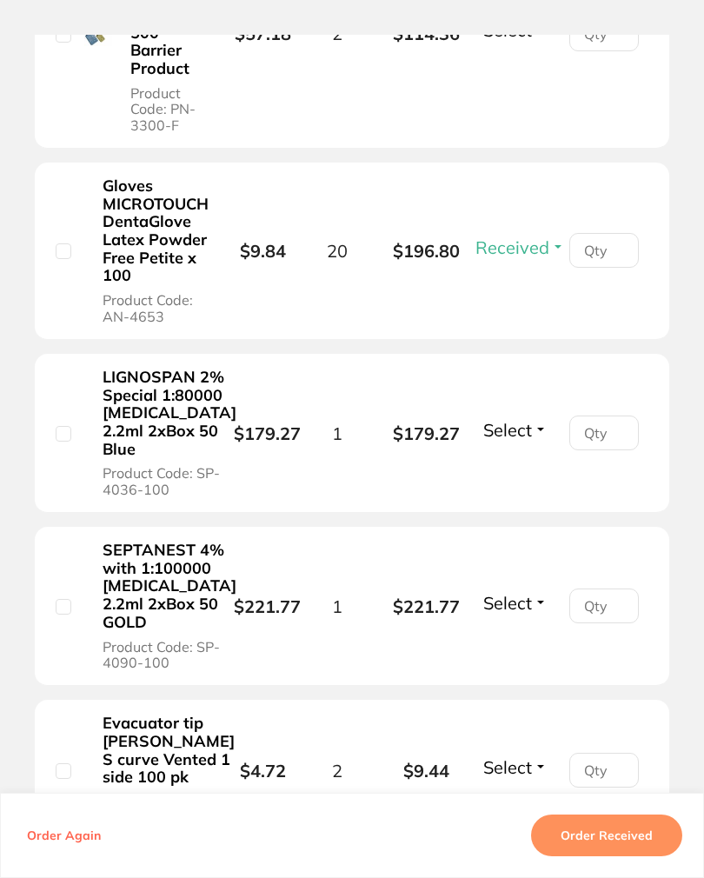
click at [529, 15] on span "Received" at bounding box center [515, 15] width 44 height 0
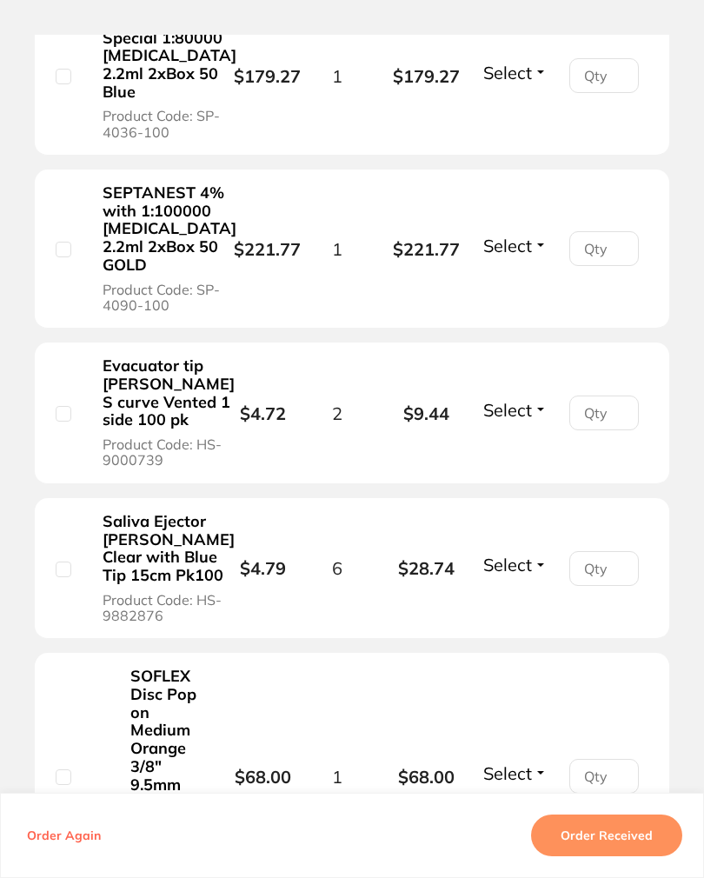
scroll to position [4935, 0]
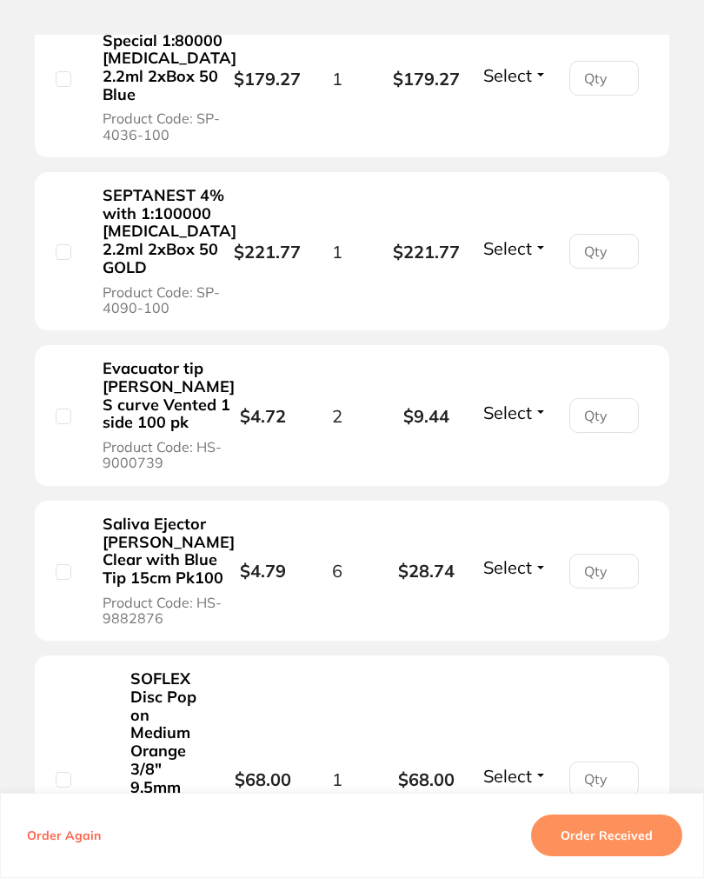
click at [532, 86] on span "Select" at bounding box center [507, 75] width 49 height 22
click at [529, 86] on span "Select" at bounding box center [507, 75] width 49 height 22
click at [530, 59] on span "Received" at bounding box center [515, 59] width 44 height 0
click at [532, 259] on span "Select" at bounding box center [507, 248] width 49 height 22
click at [529, 259] on span "Select" at bounding box center [507, 248] width 49 height 22
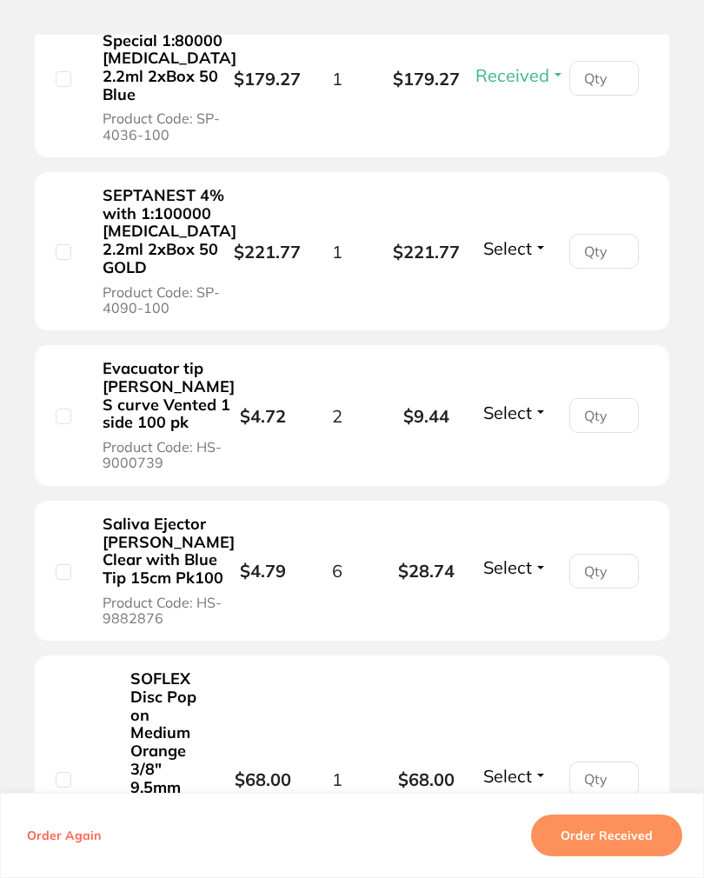
click at [532, 232] on span "Received" at bounding box center [515, 232] width 44 height 0
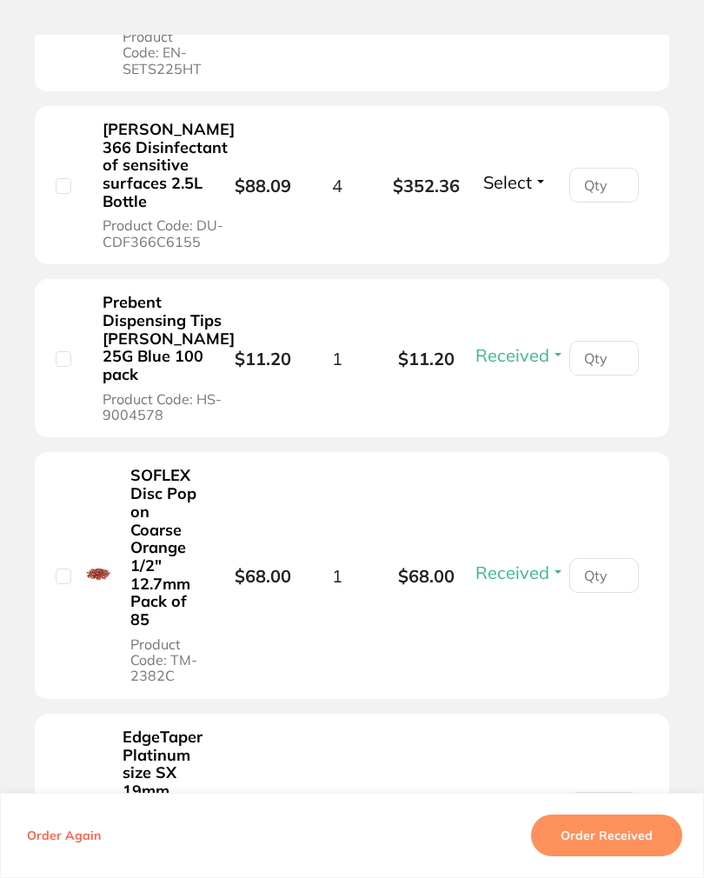
scroll to position [2697, 0]
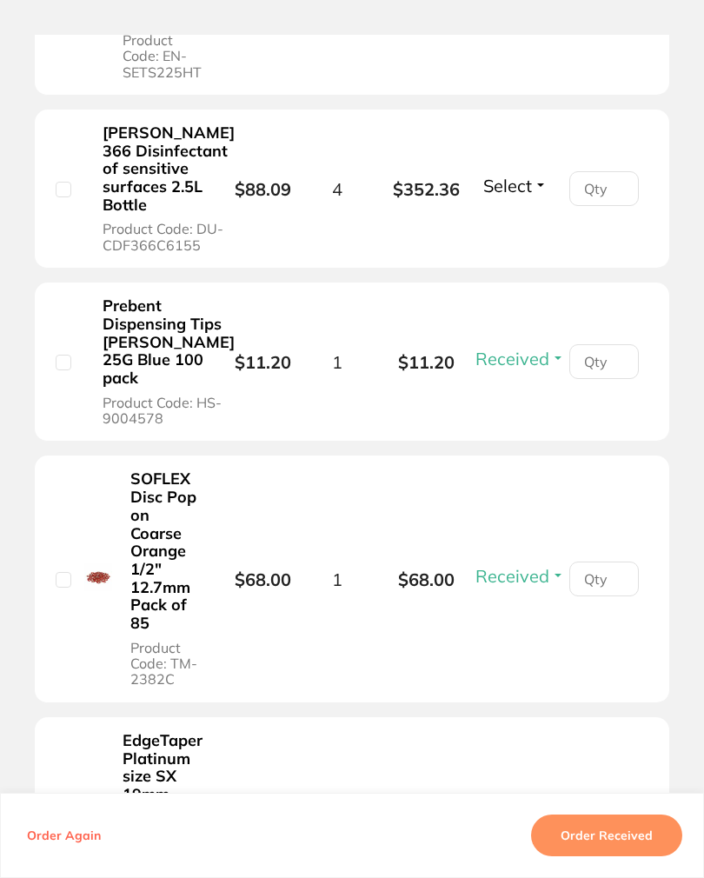
click at [528, 196] on span "Select" at bounding box center [507, 186] width 49 height 22
click at [520, 196] on span "Select" at bounding box center [507, 186] width 49 height 22
click at [532, 169] on span "Back Order" at bounding box center [514, 169] width 53 height 0
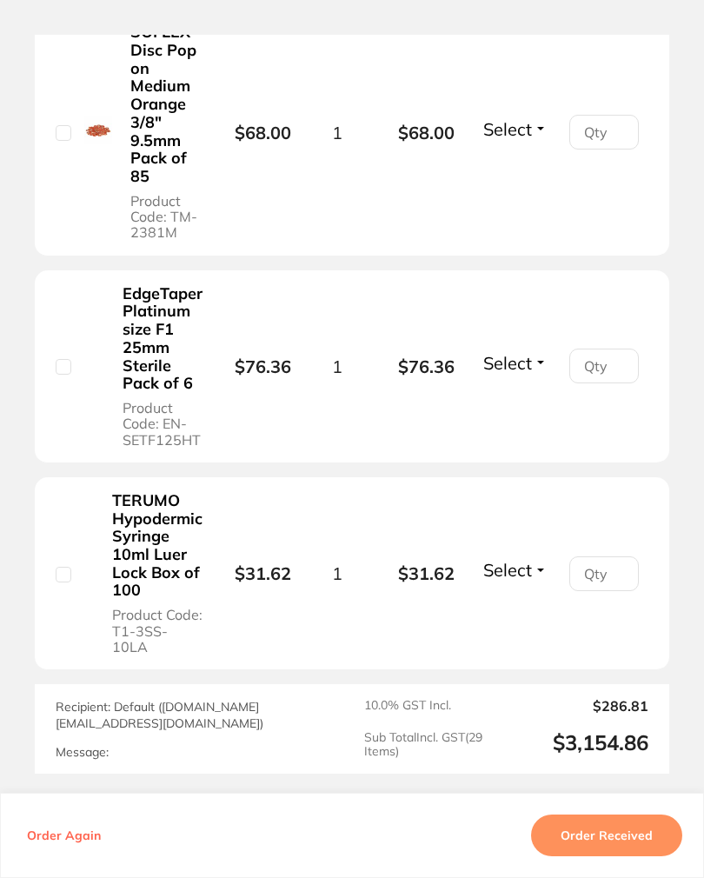
scroll to position [5594, 0]
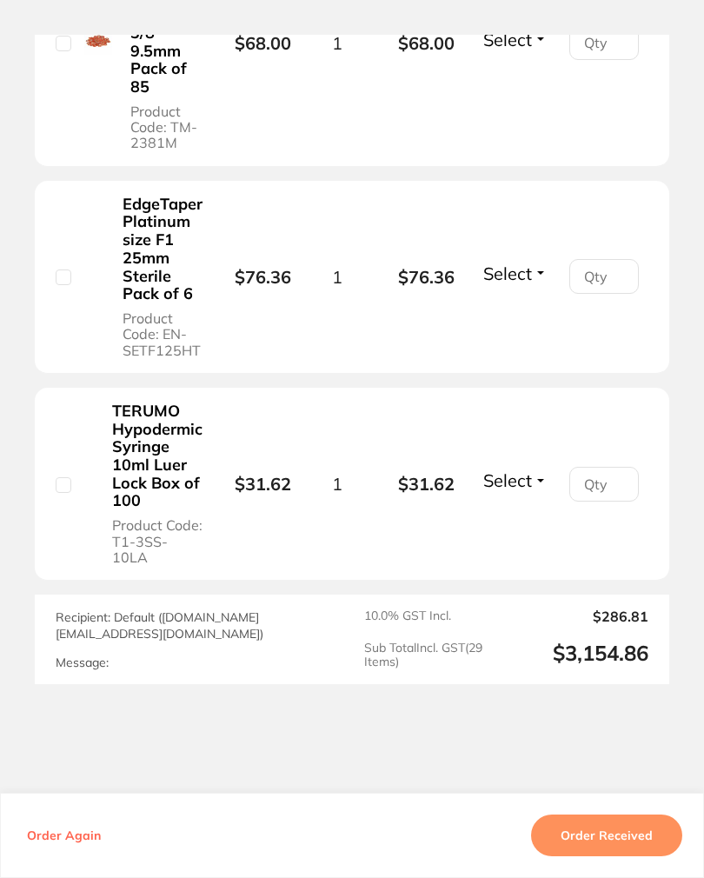
scroll to position [5705, 0]
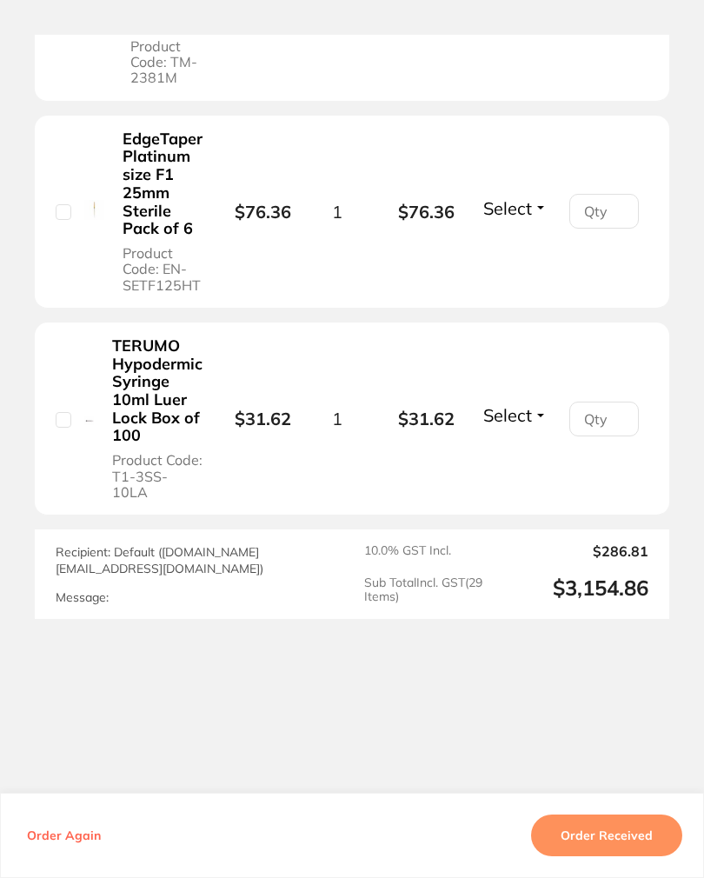
scroll to position [5945, 0]
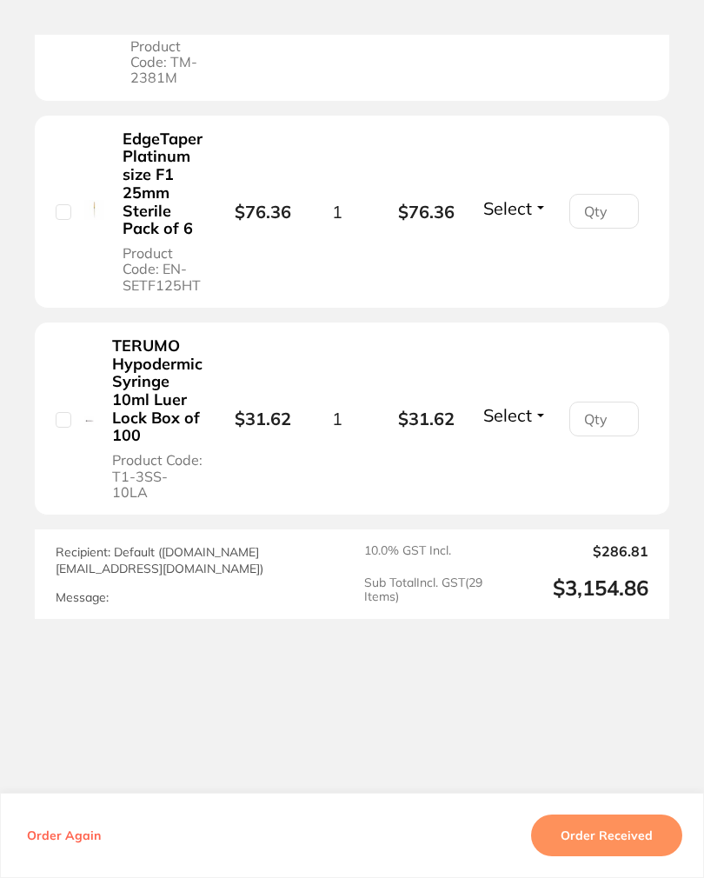
click at [528, 219] on span "Select" at bounding box center [507, 208] width 49 height 22
click at [532, 219] on span "Select" at bounding box center [507, 208] width 49 height 22
click at [529, 193] on span "Received" at bounding box center [515, 193] width 44 height 0
click at [531, 426] on span "Select" at bounding box center [507, 415] width 49 height 22
click at [532, 426] on span "Select" at bounding box center [507, 415] width 49 height 22
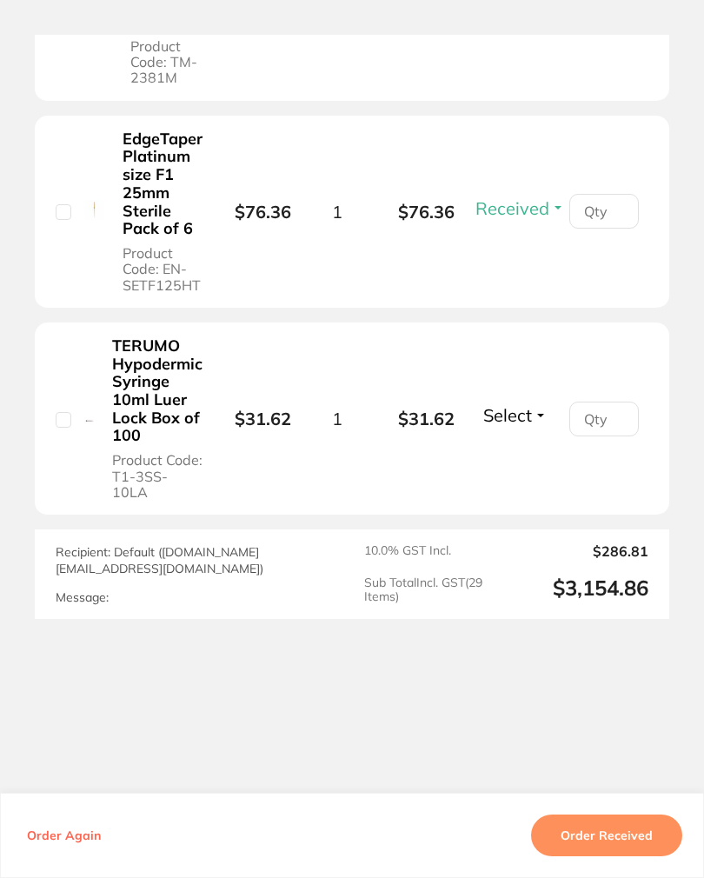
click at [528, 400] on span "Received" at bounding box center [515, 400] width 44 height 0
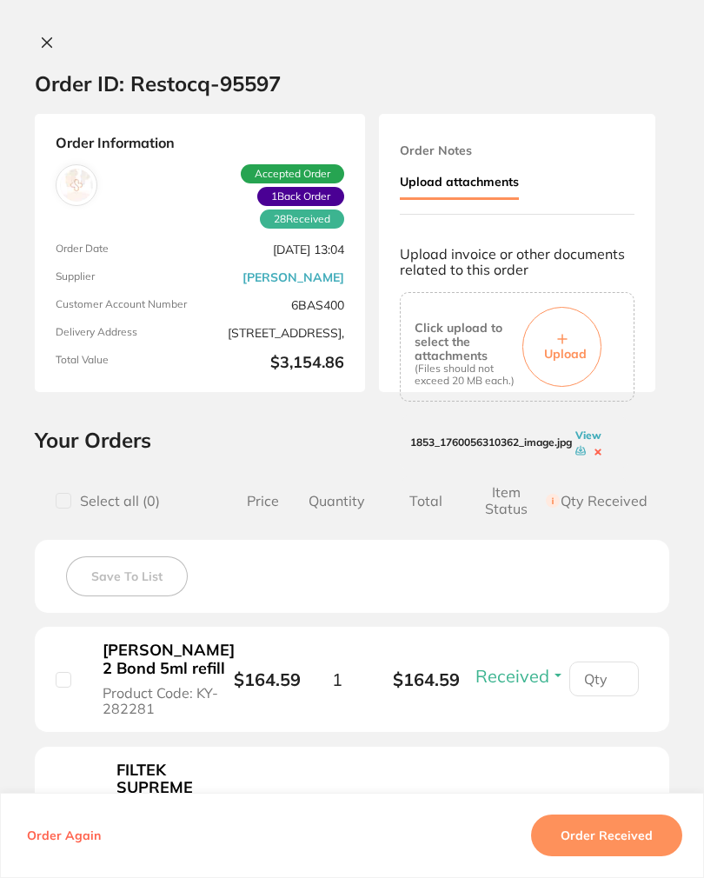
scroll to position [0, 0]
click at [52, 42] on icon at bounding box center [48, 43] width 10 height 10
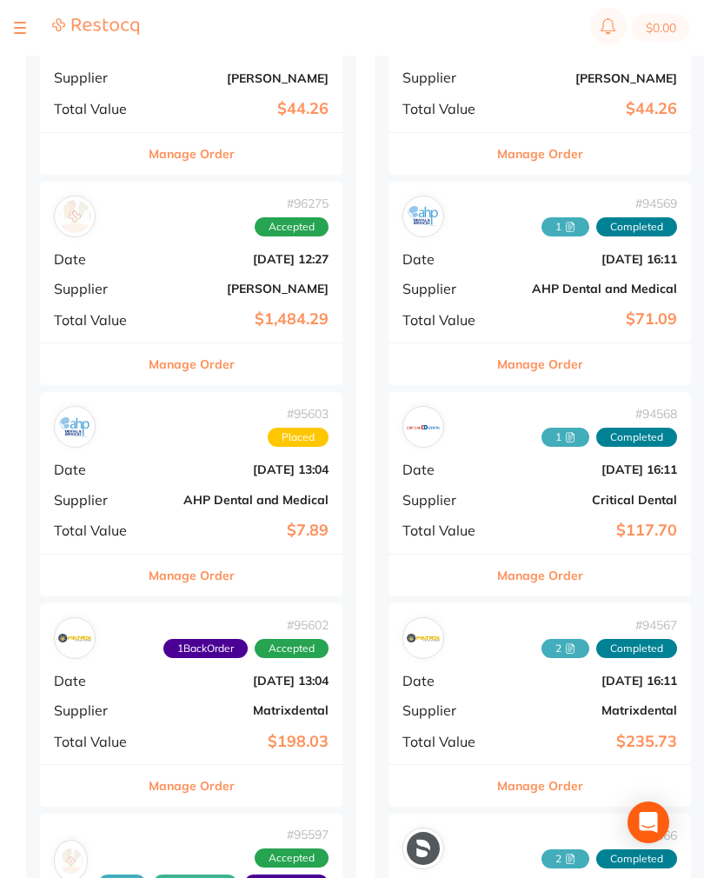
scroll to position [900, 0]
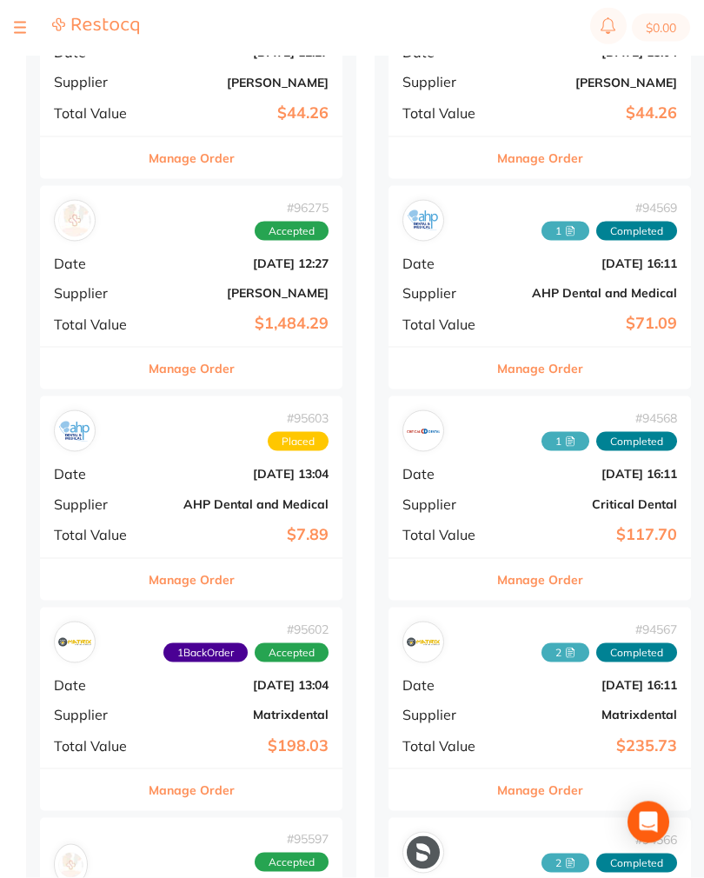
click at [156, 443] on div "# 95603 Placed" at bounding box center [191, 431] width 275 height 42
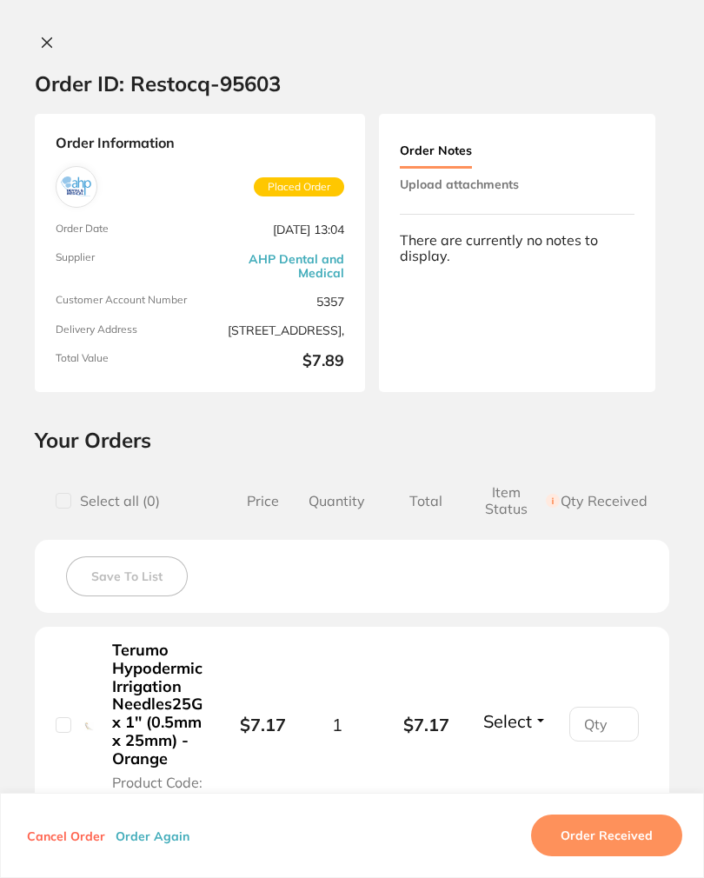
click at [41, 46] on button at bounding box center [47, 44] width 24 height 18
